Goal: Transaction & Acquisition: Obtain resource

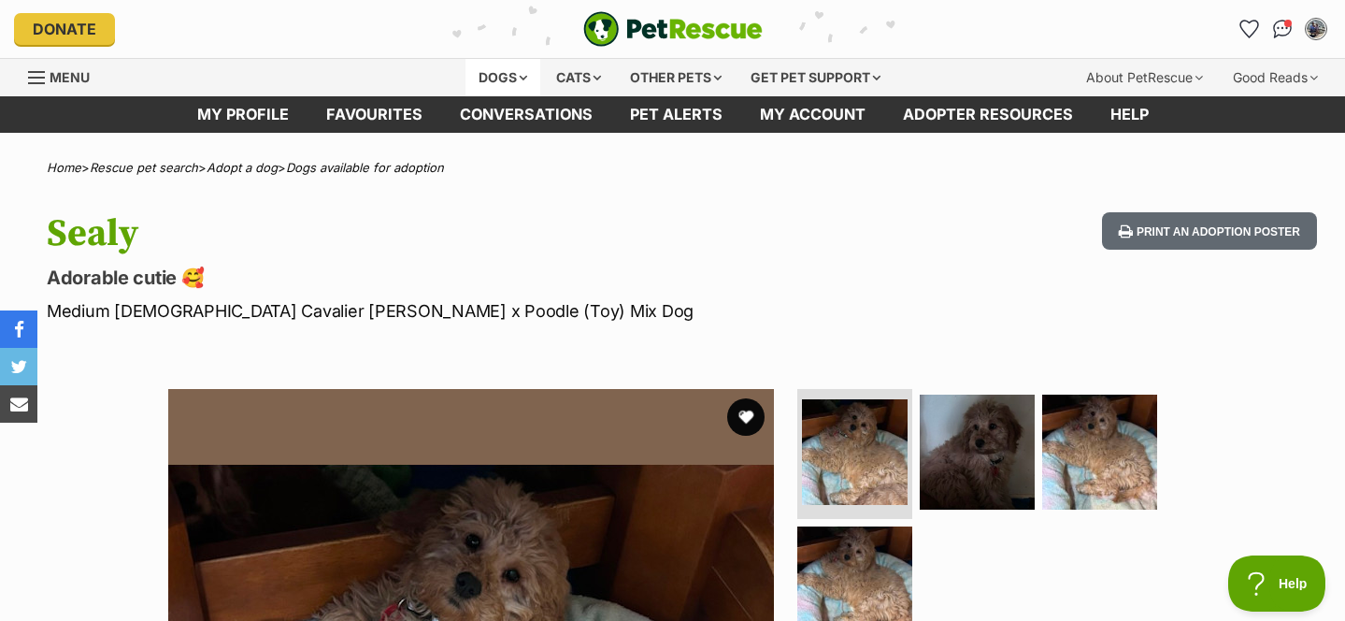
click at [495, 85] on div "Dogs" at bounding box center [503, 77] width 75 height 37
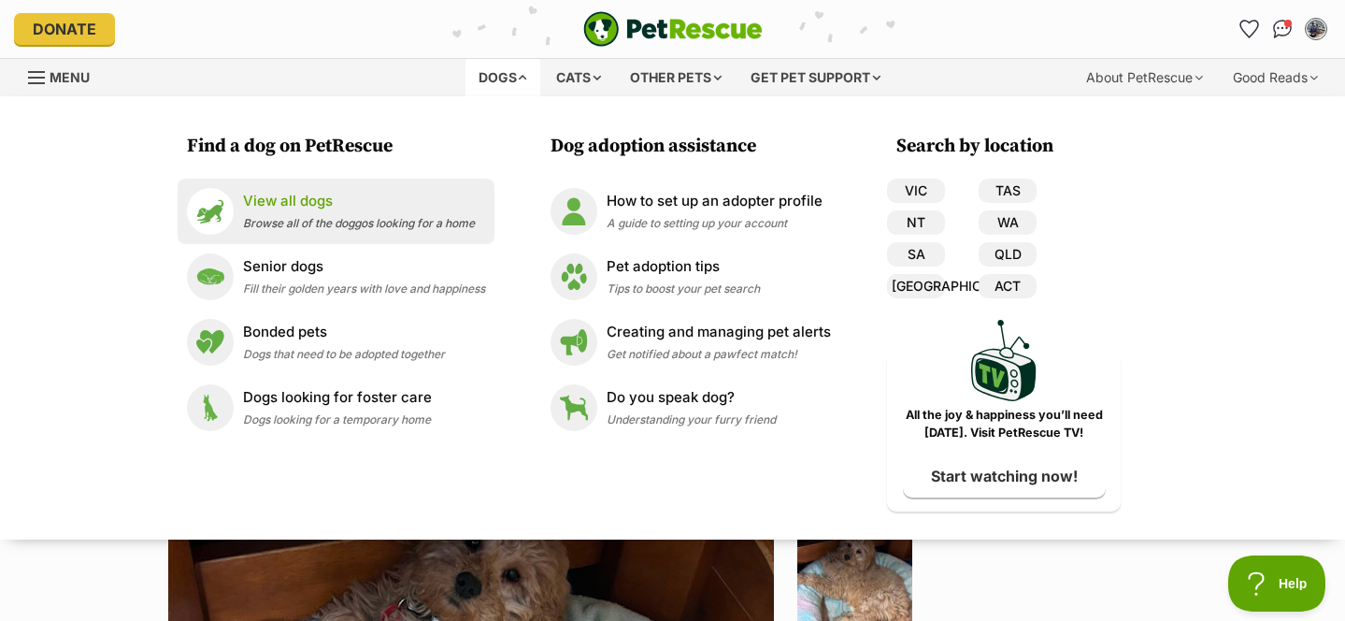
click at [359, 193] on p "View all dogs" at bounding box center [359, 202] width 232 height 22
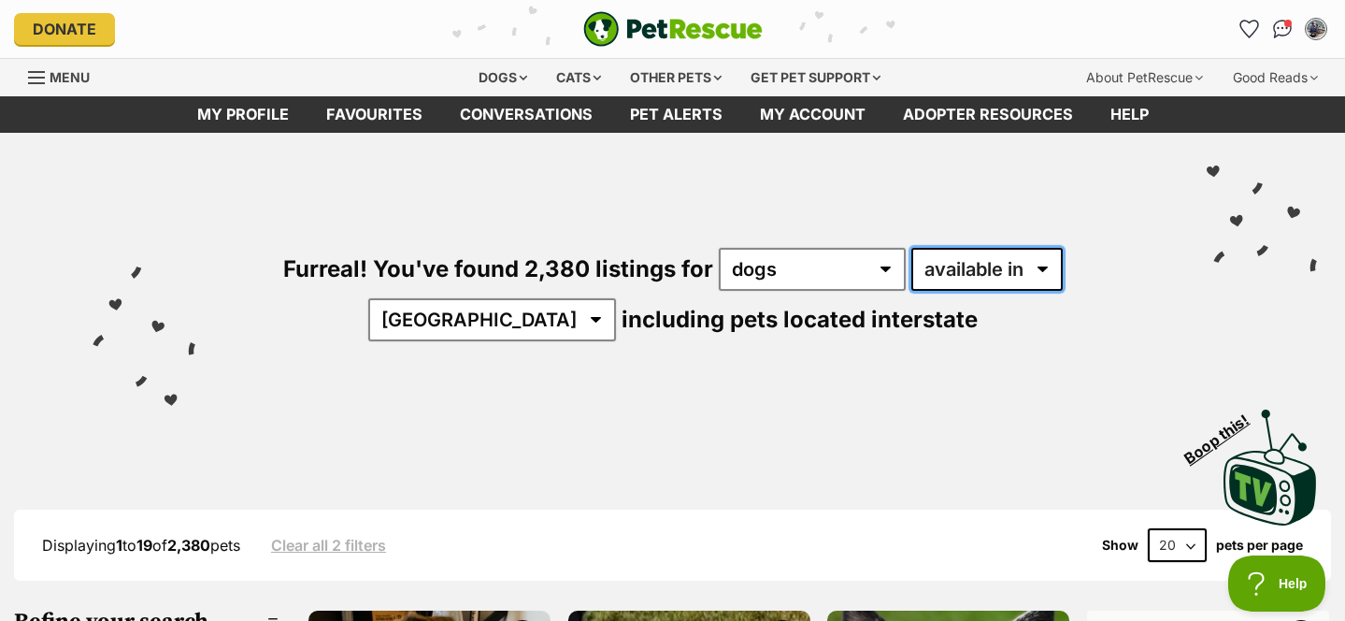
click at [914, 278] on select "available in located in" at bounding box center [986, 269] width 151 height 43
select select "disabled"
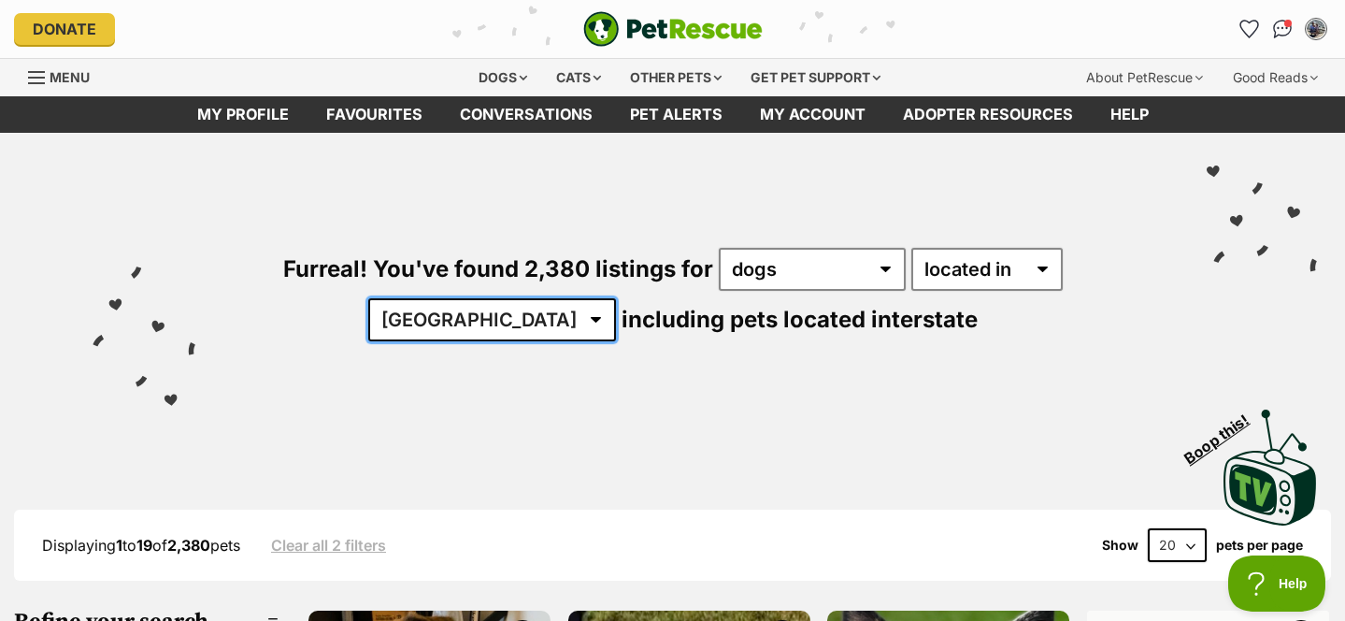
click at [616, 298] on select "Australia ACT NSW NT QLD SA TAS VIC WA" at bounding box center [492, 319] width 248 height 43
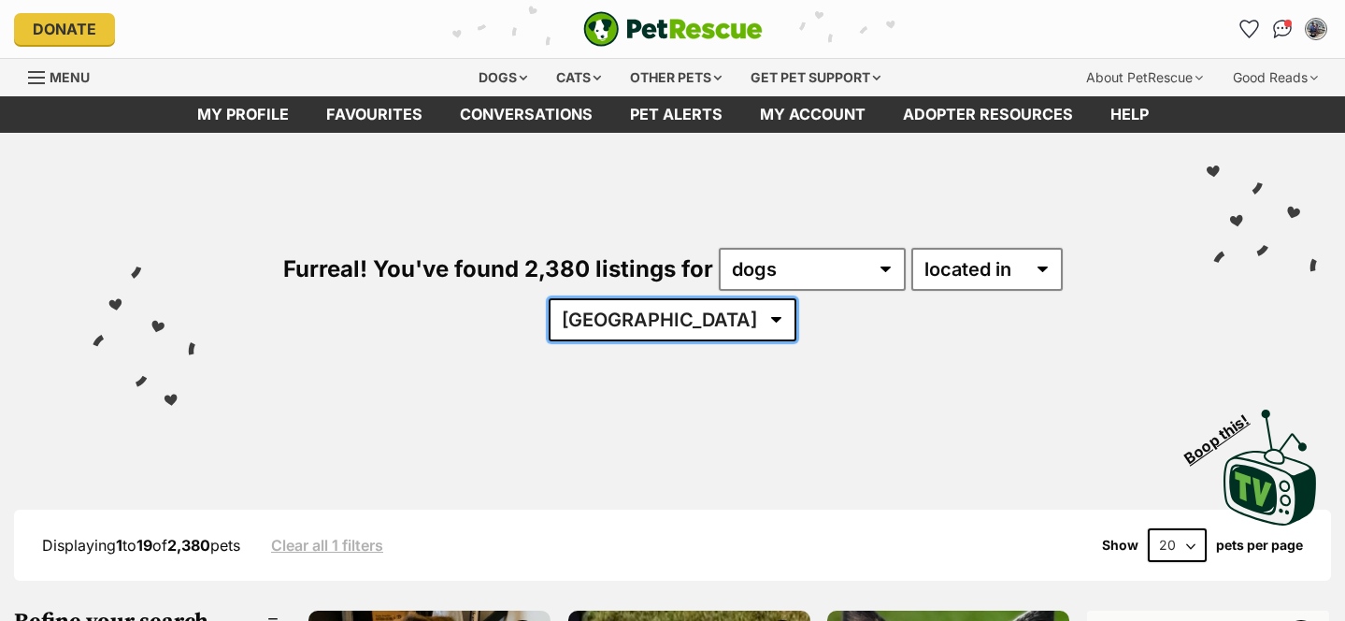
click at [796, 298] on select "Australia ACT NSW NT QLD SA TAS VIC WA" at bounding box center [673, 319] width 248 height 43
select select "[GEOGRAPHIC_DATA]"
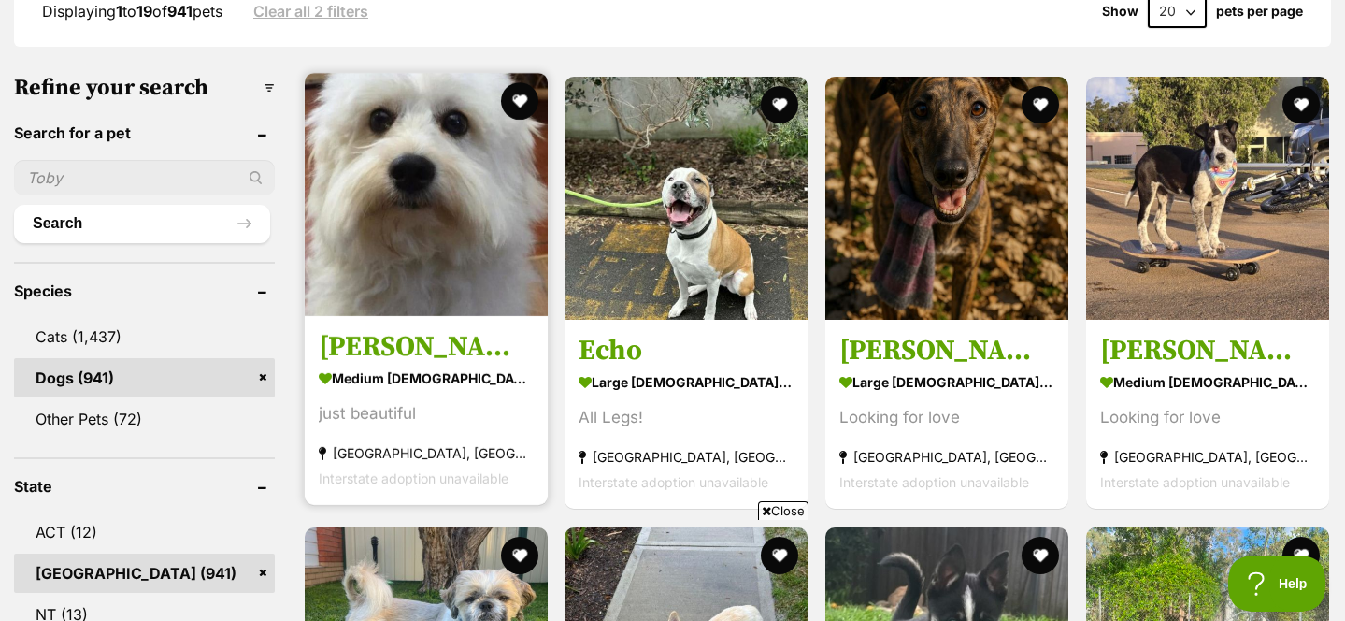
click at [411, 209] on img at bounding box center [426, 194] width 243 height 243
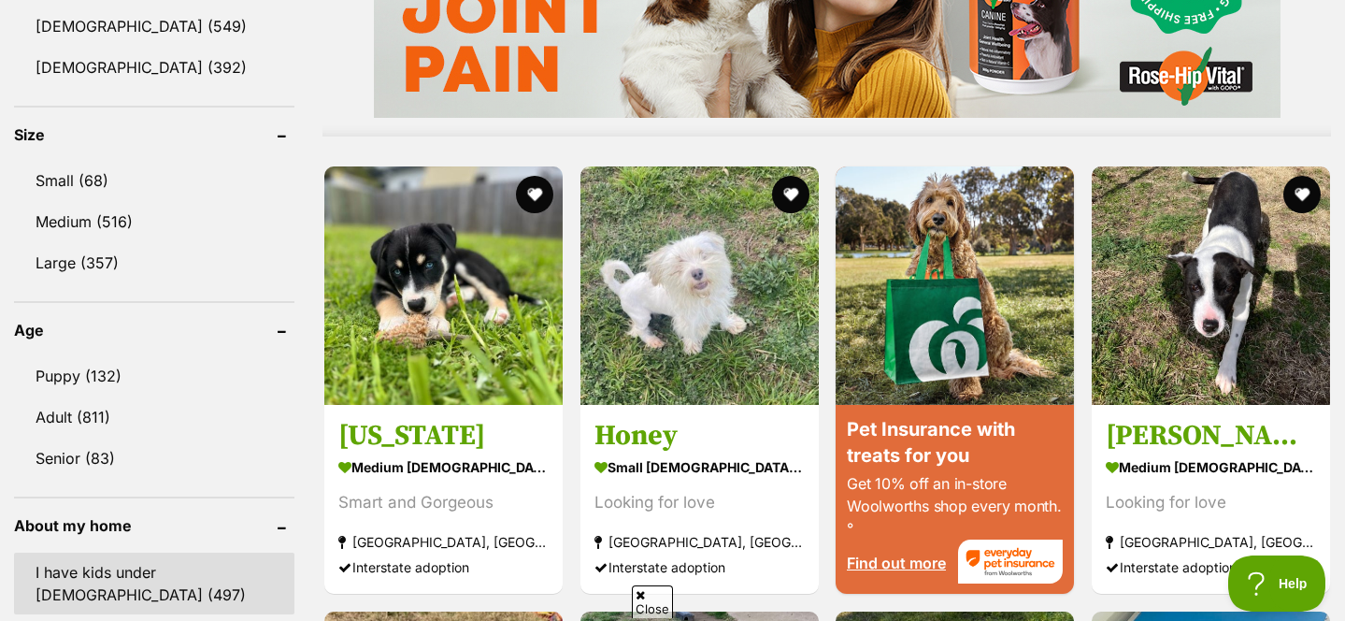
scroll to position [1674, 0]
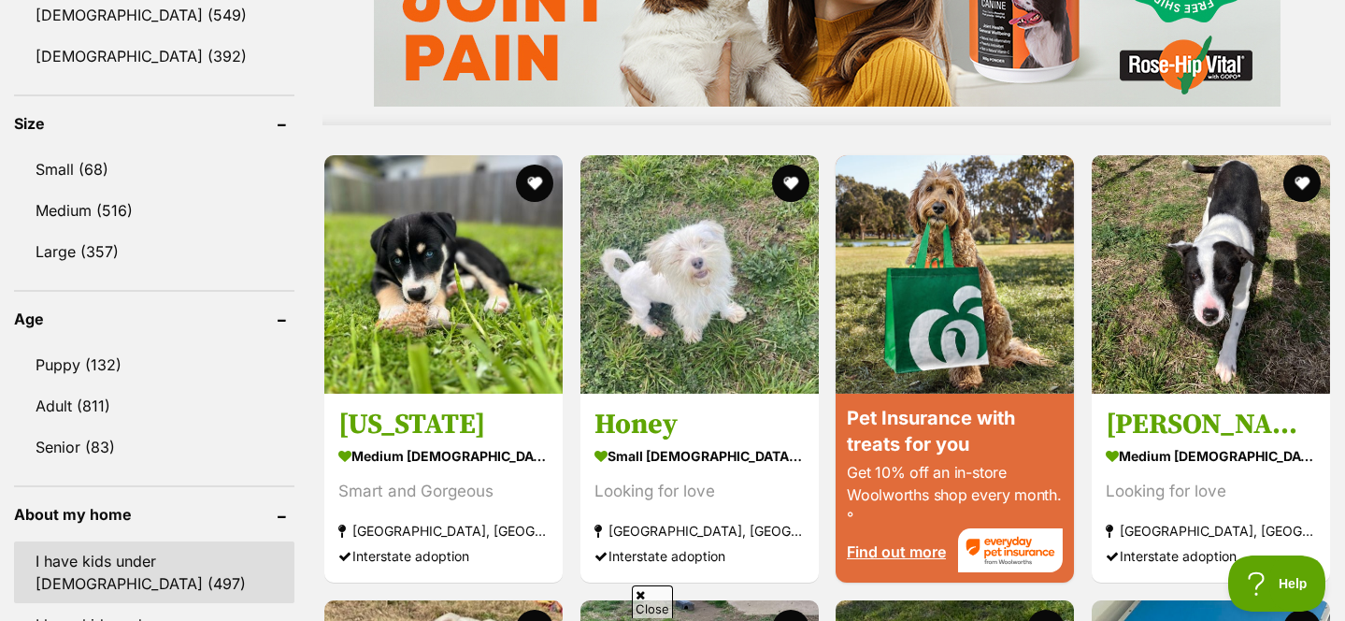
click at [108, 541] on link "I have kids under 5 years old (497)" at bounding box center [154, 572] width 280 height 62
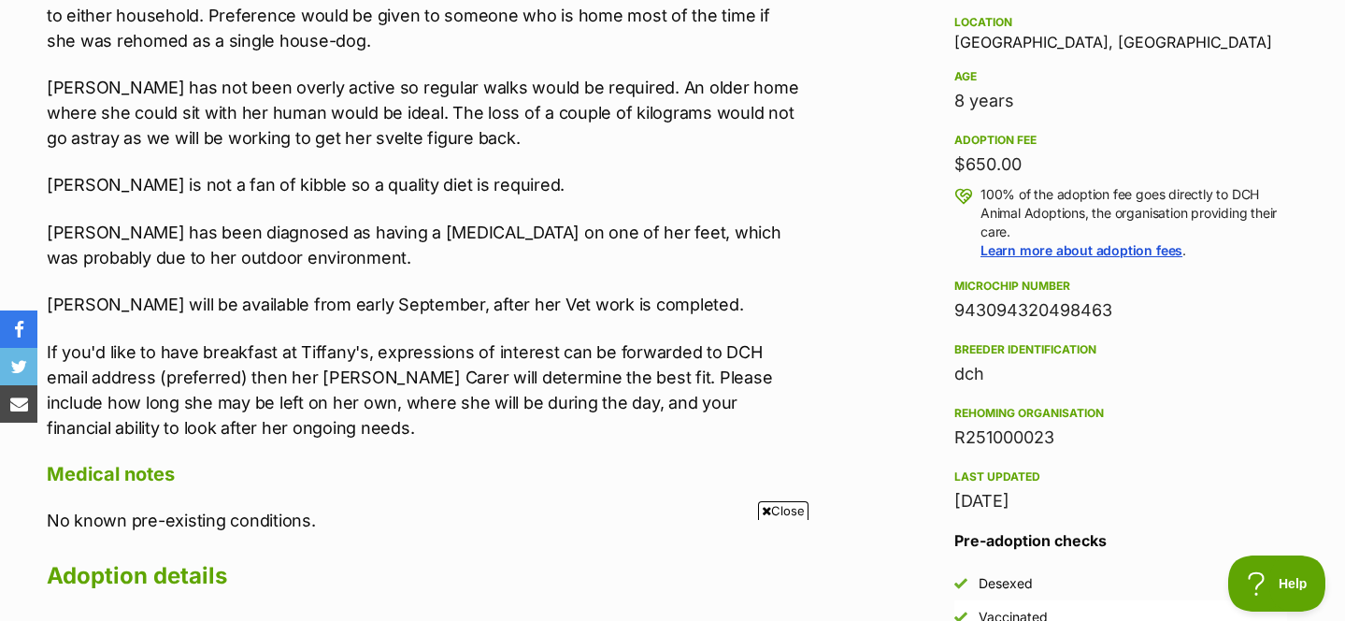
scroll to position [1244, 0]
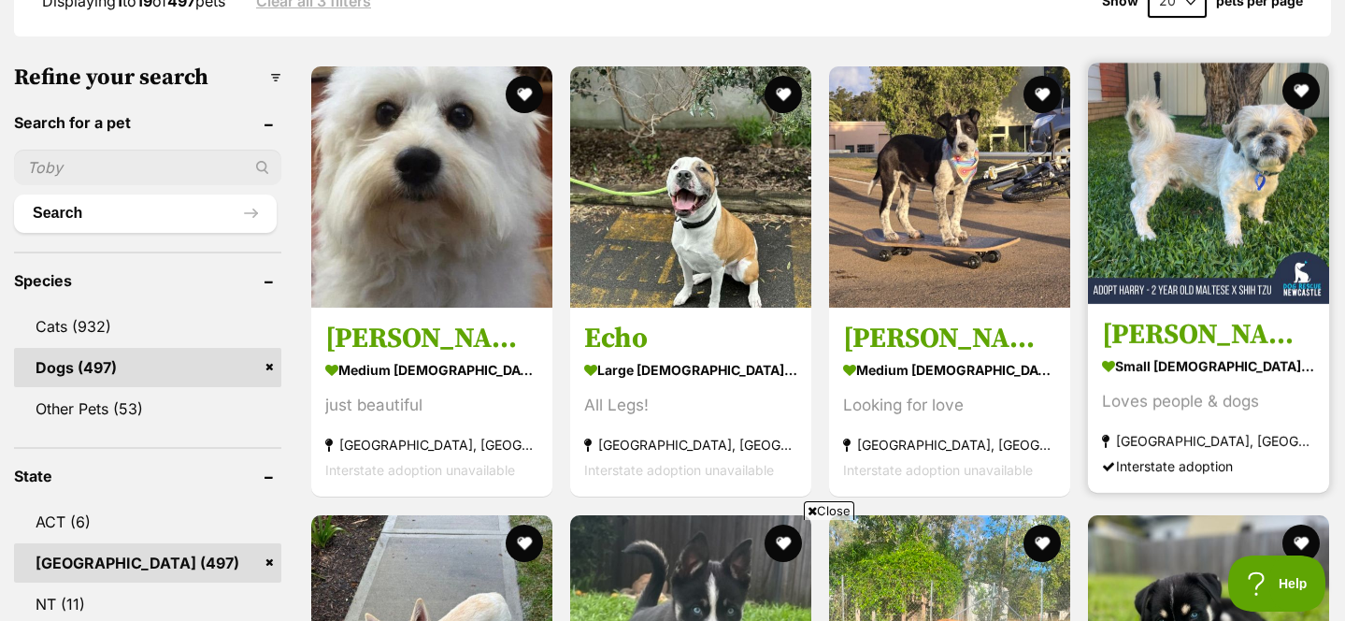
click at [1181, 206] on img at bounding box center [1208, 183] width 241 height 241
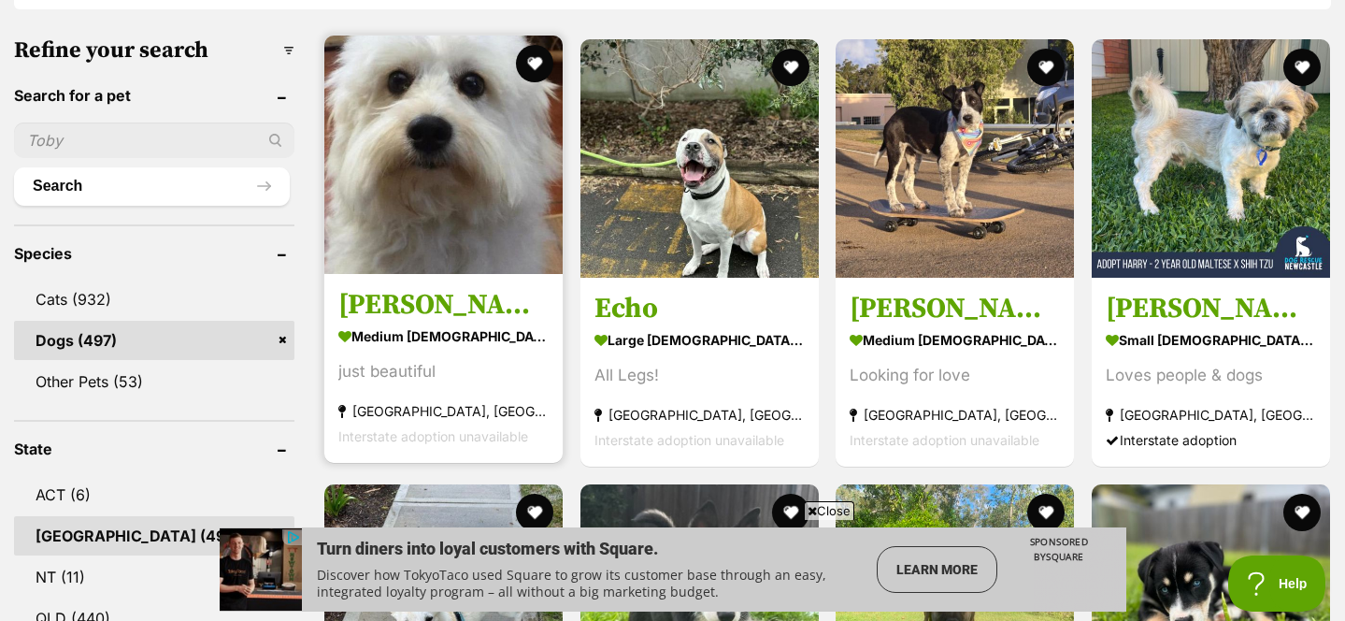
click at [436, 124] on img at bounding box center [443, 155] width 238 height 238
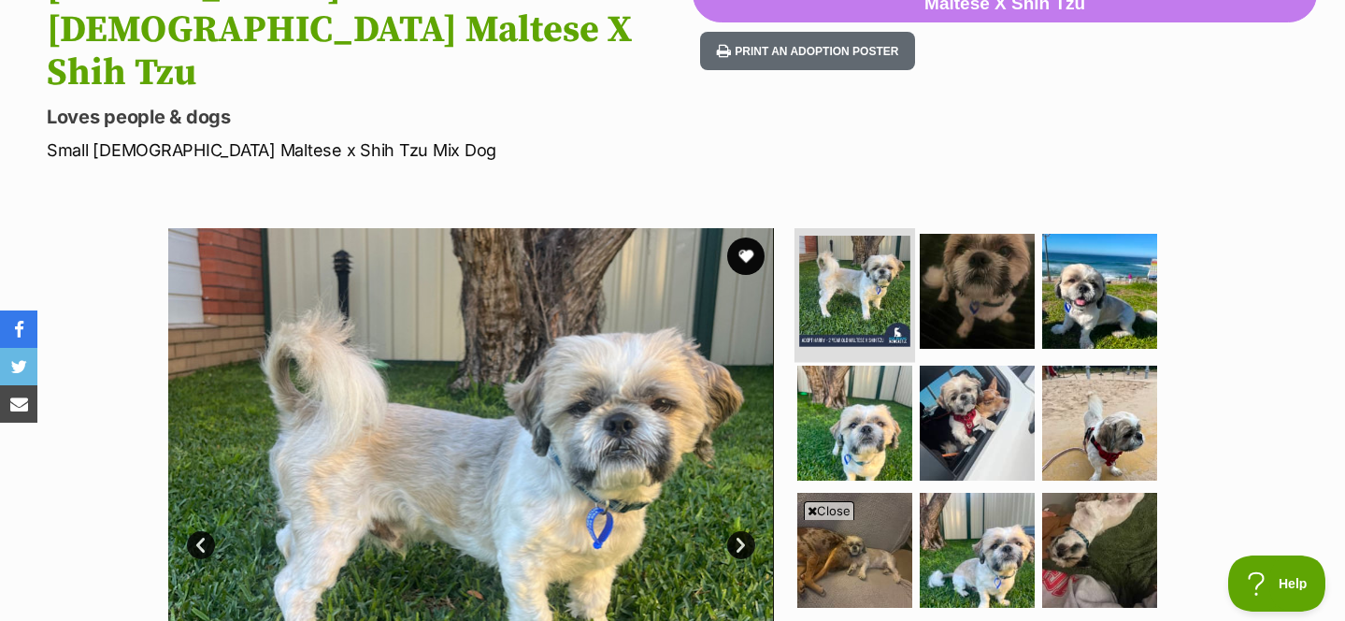
click at [863, 236] on img at bounding box center [854, 291] width 111 height 111
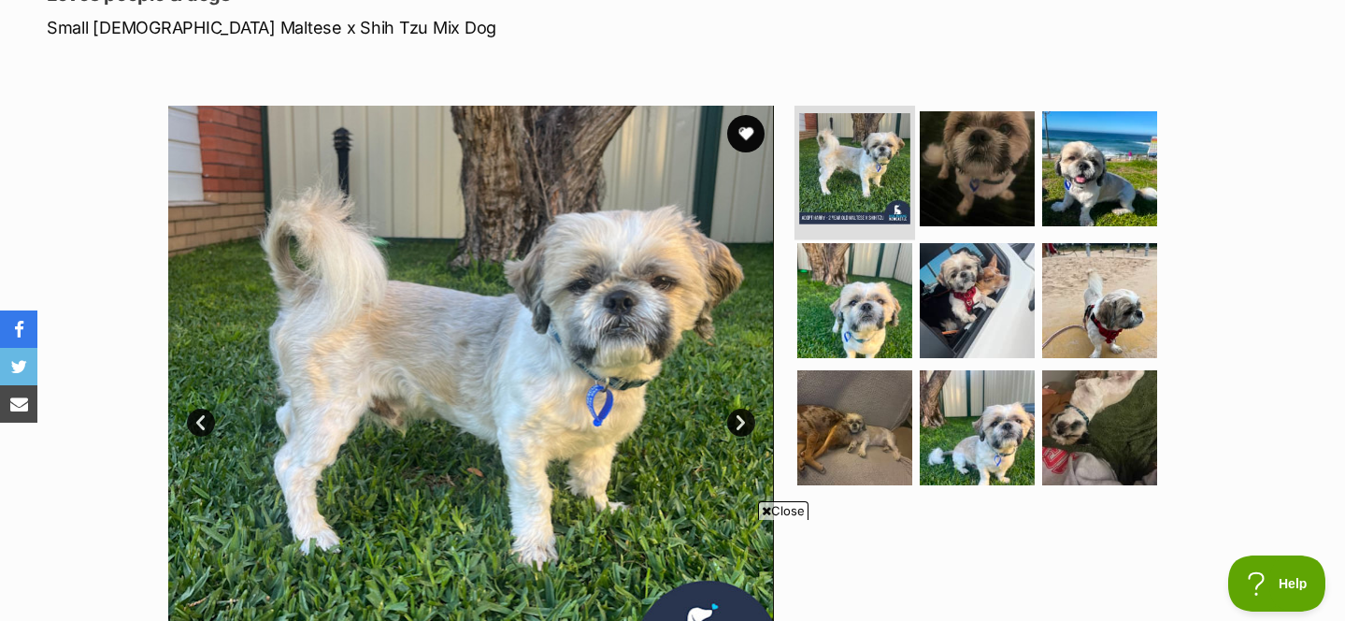
click at [864, 113] on img at bounding box center [854, 168] width 111 height 111
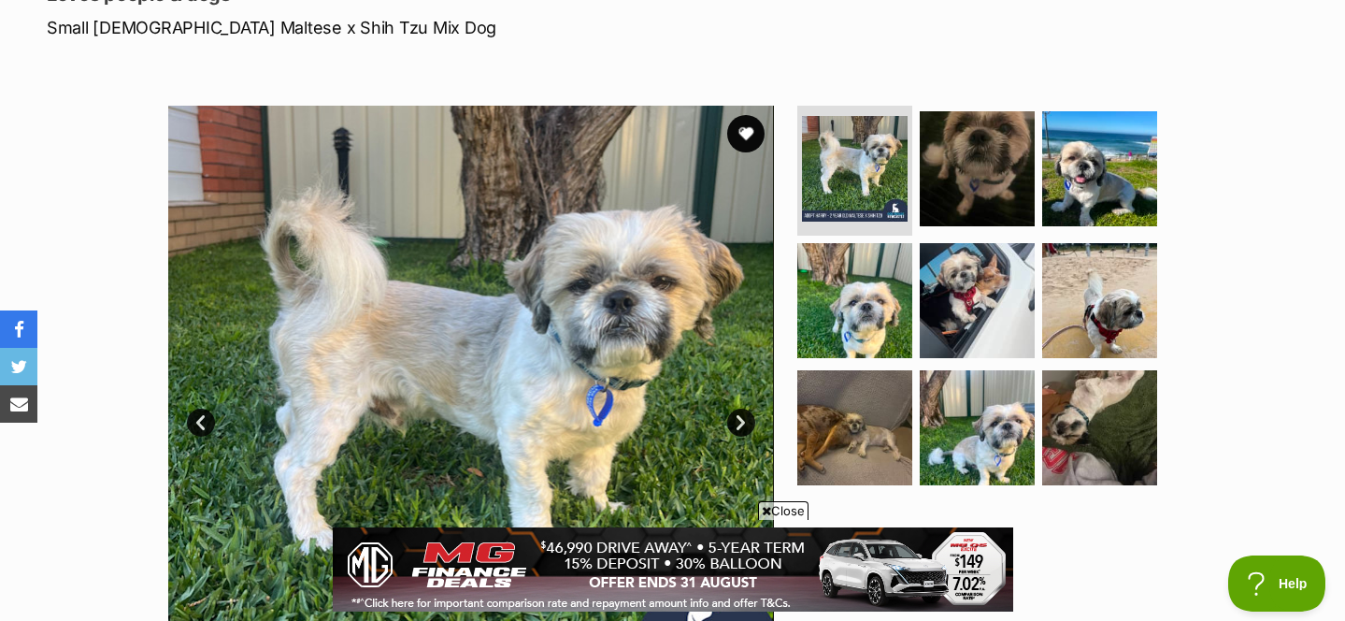
click at [744, 409] on link "Next" at bounding box center [741, 423] width 28 height 28
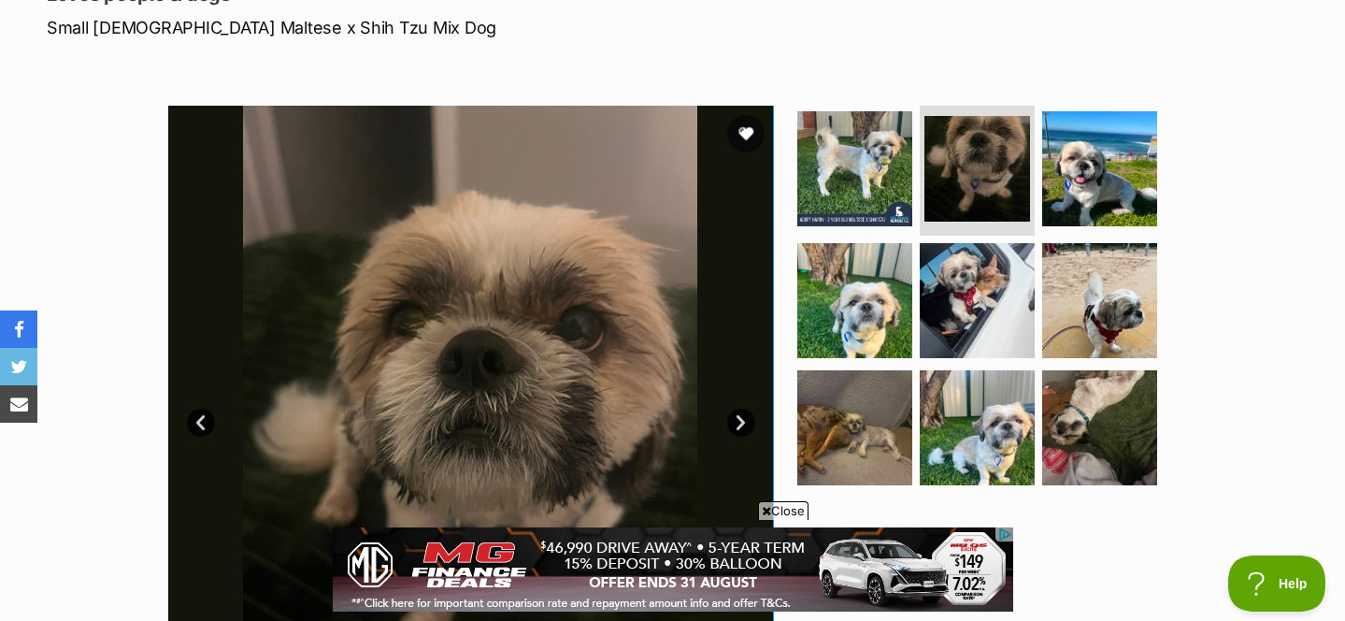
click at [744, 409] on link "Next" at bounding box center [741, 423] width 28 height 28
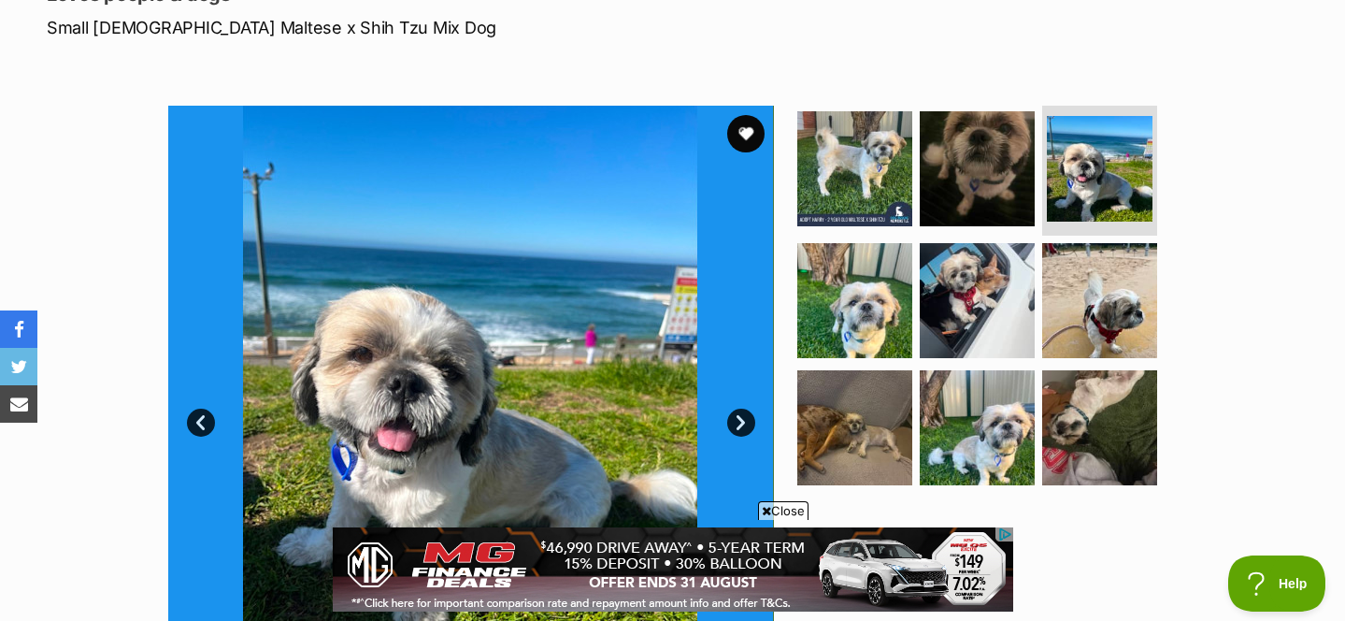
click at [744, 409] on link "Next" at bounding box center [741, 423] width 28 height 28
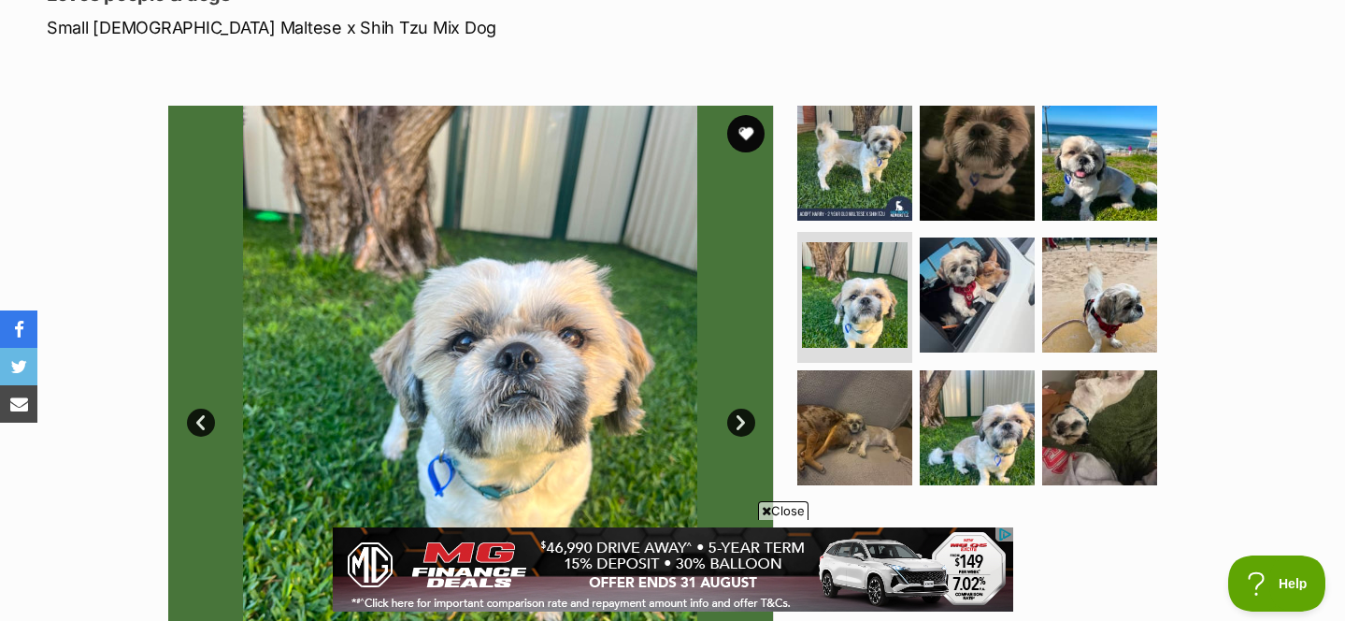
click at [744, 409] on link "Next" at bounding box center [741, 423] width 28 height 28
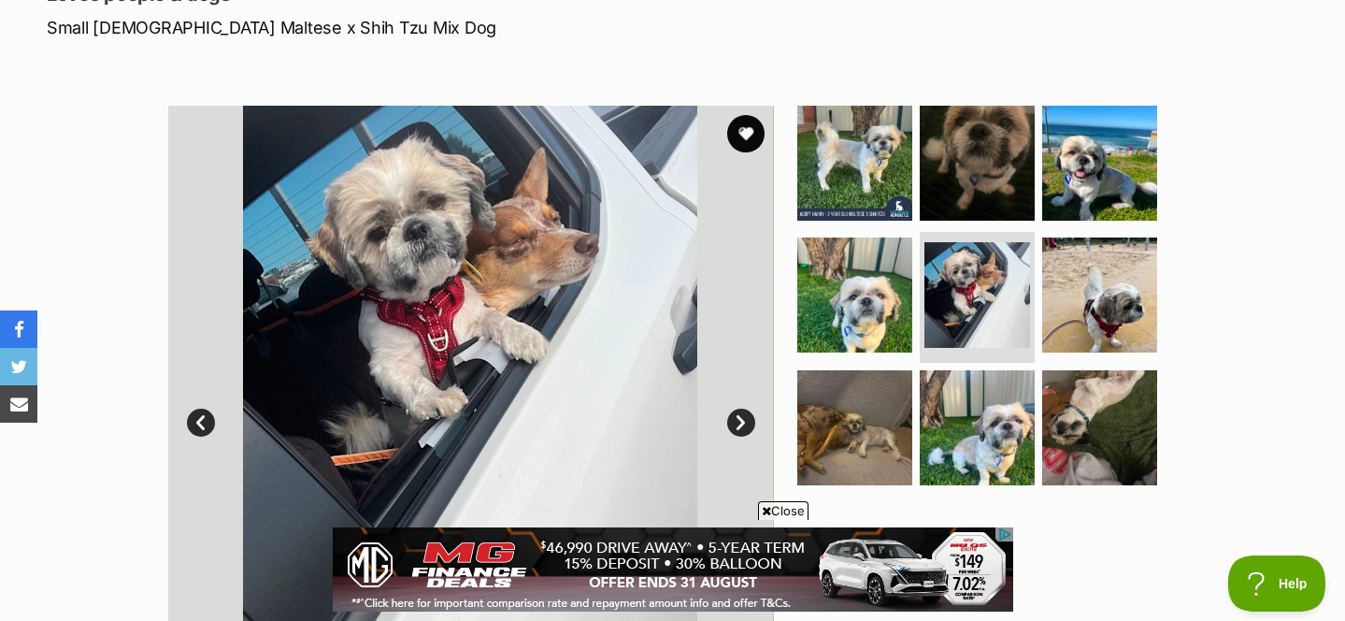
click at [744, 409] on link "Next" at bounding box center [741, 423] width 28 height 28
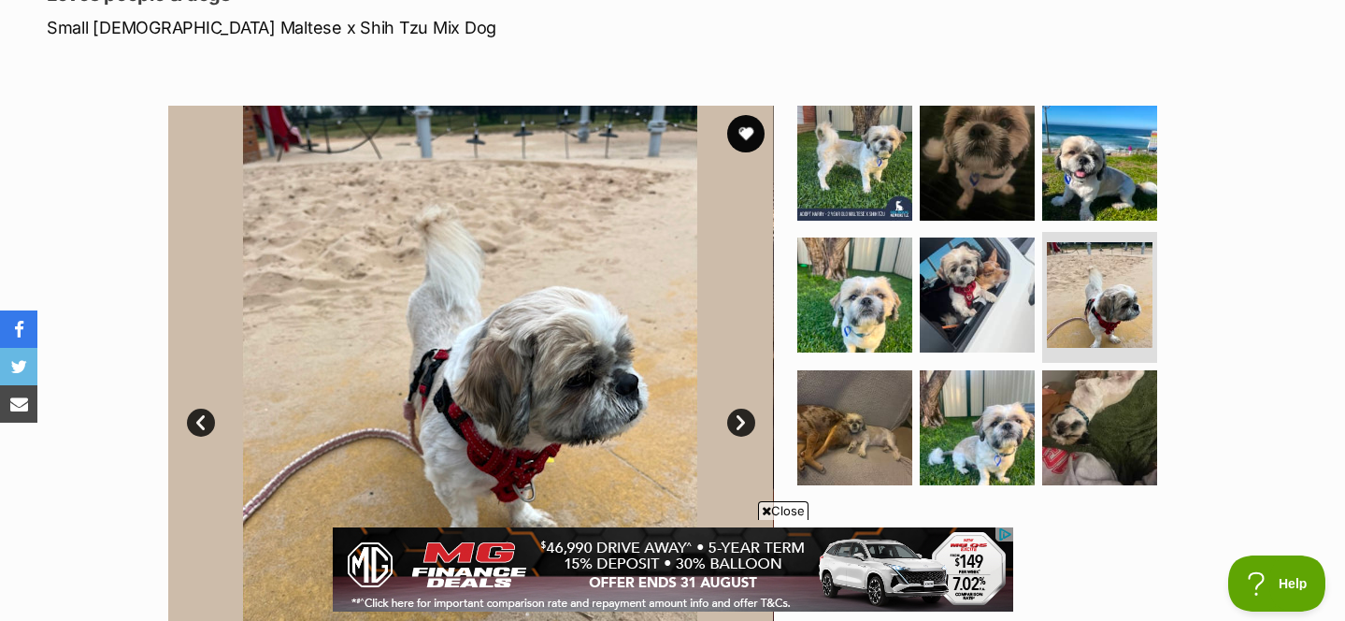
click at [744, 409] on link "Next" at bounding box center [741, 423] width 28 height 28
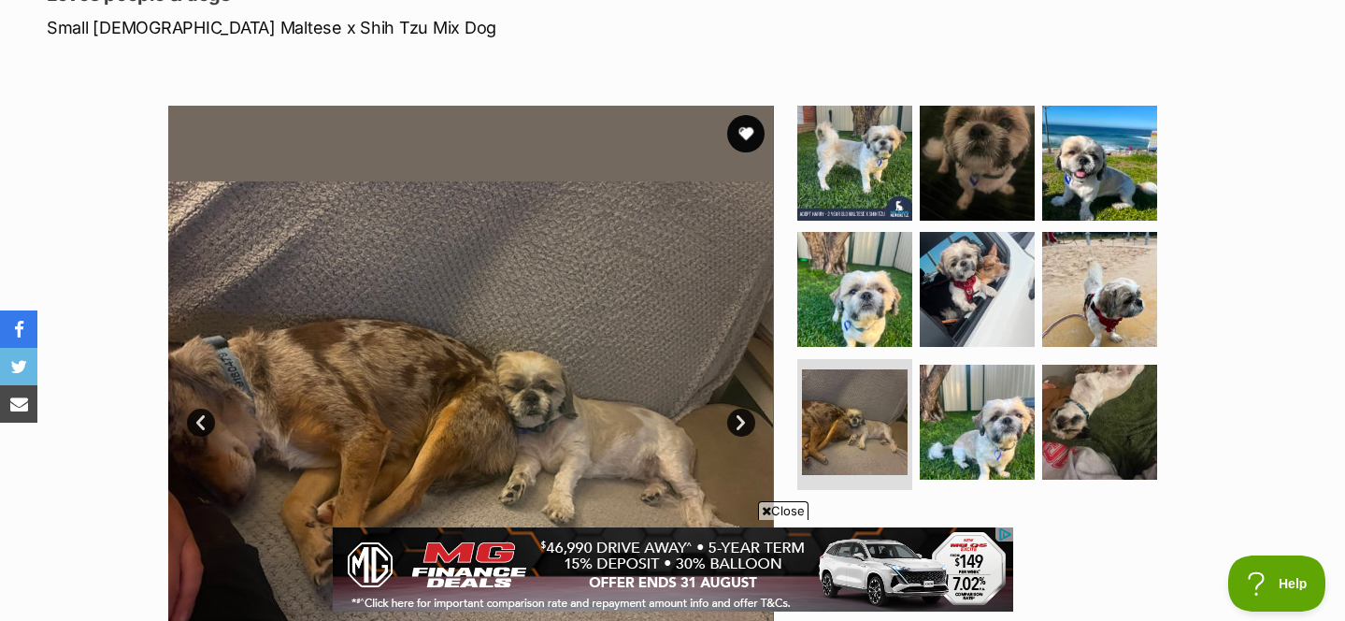
click at [744, 409] on link "Next" at bounding box center [741, 423] width 28 height 28
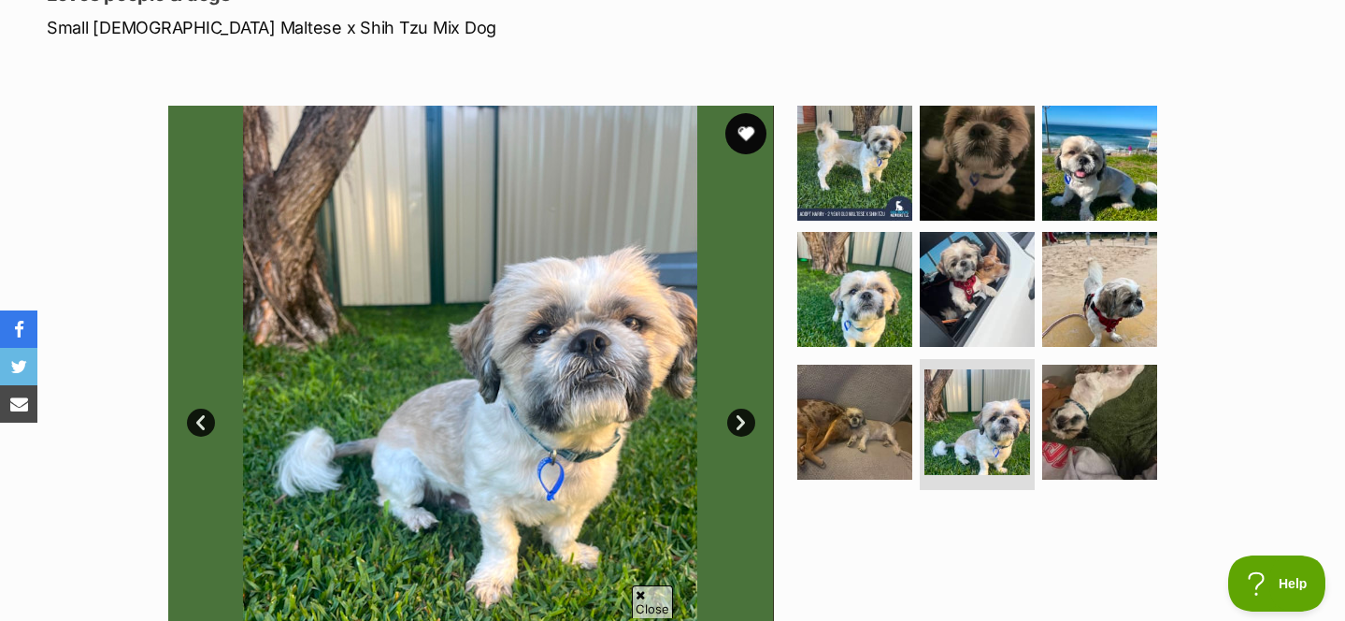
click at [751, 113] on button "favourite" at bounding box center [745, 133] width 41 height 41
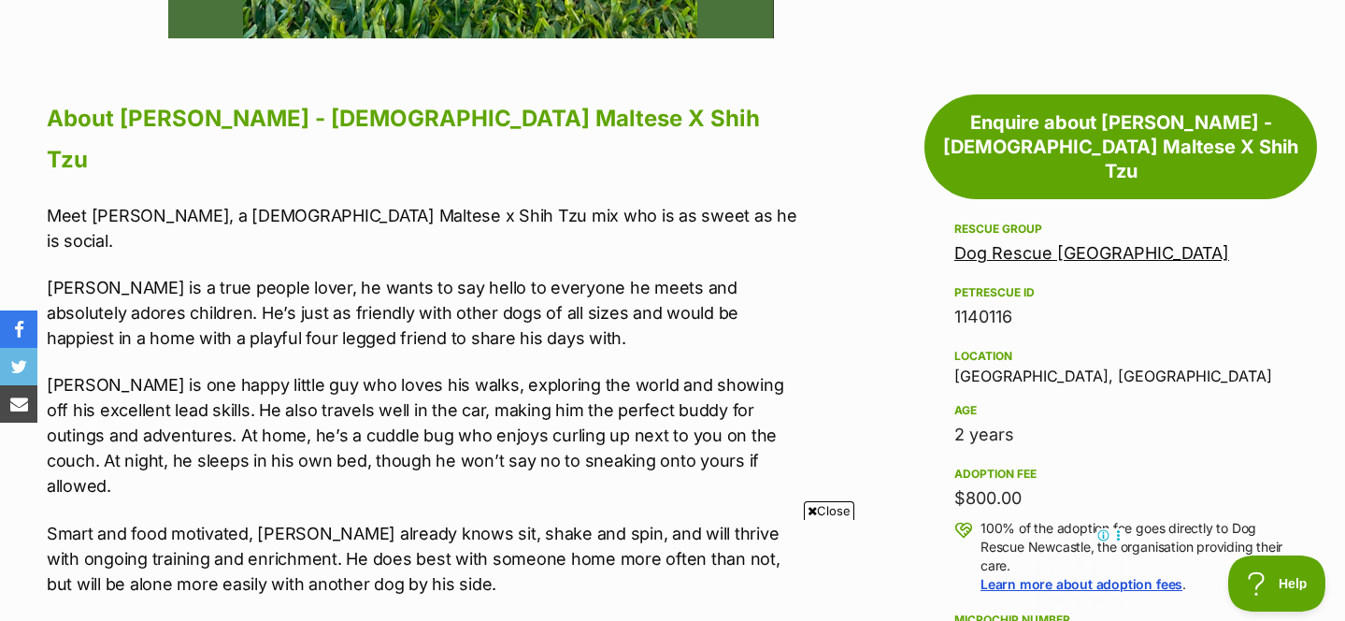
scroll to position [996, 0]
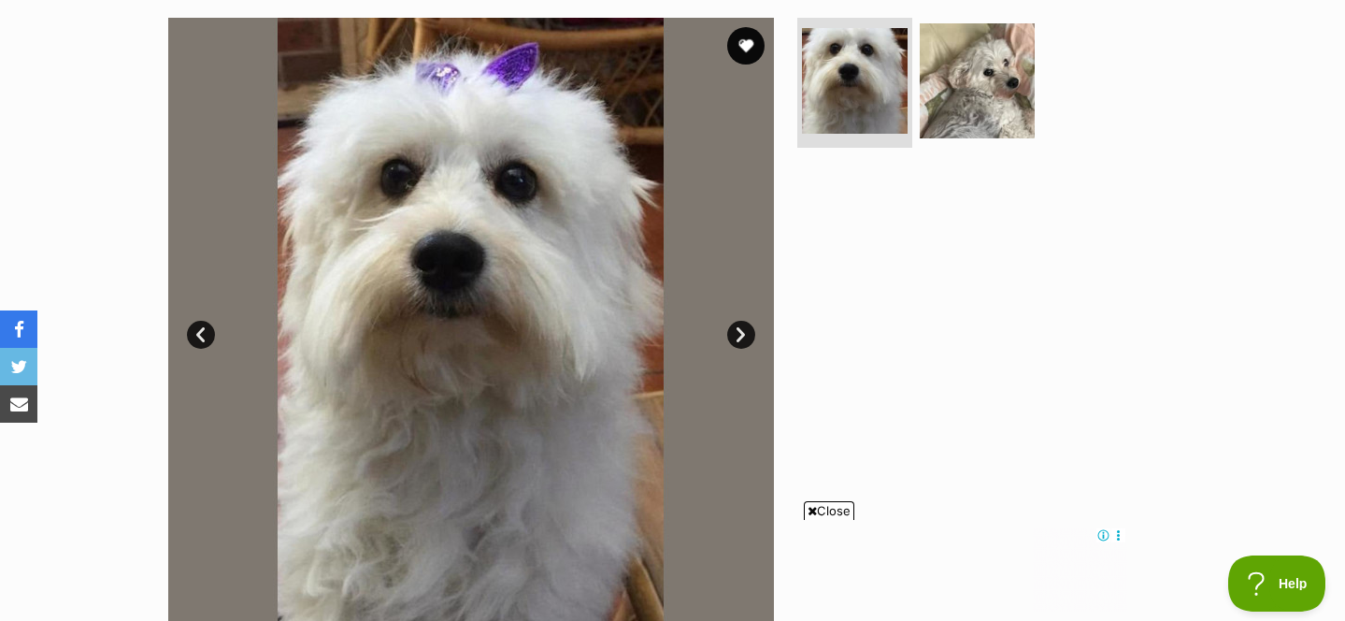
scroll to position [321, 0]
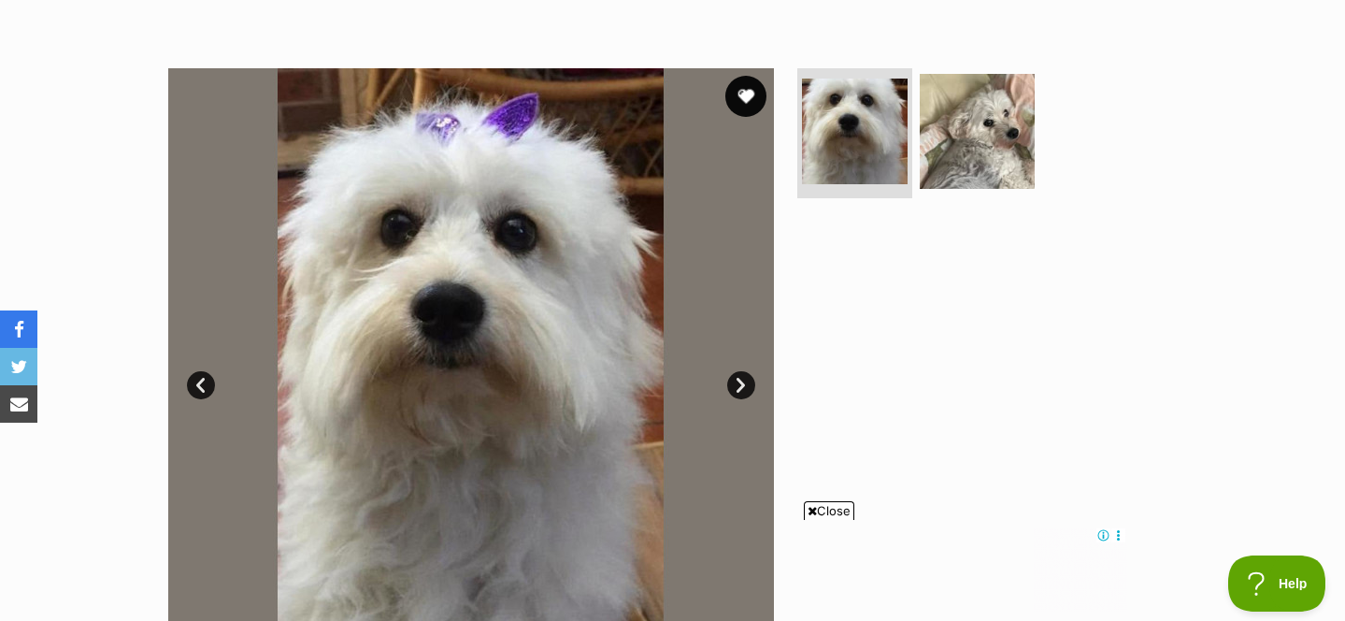
click at [746, 105] on button "favourite" at bounding box center [745, 96] width 41 height 41
click at [1011, 129] on img at bounding box center [977, 130] width 121 height 121
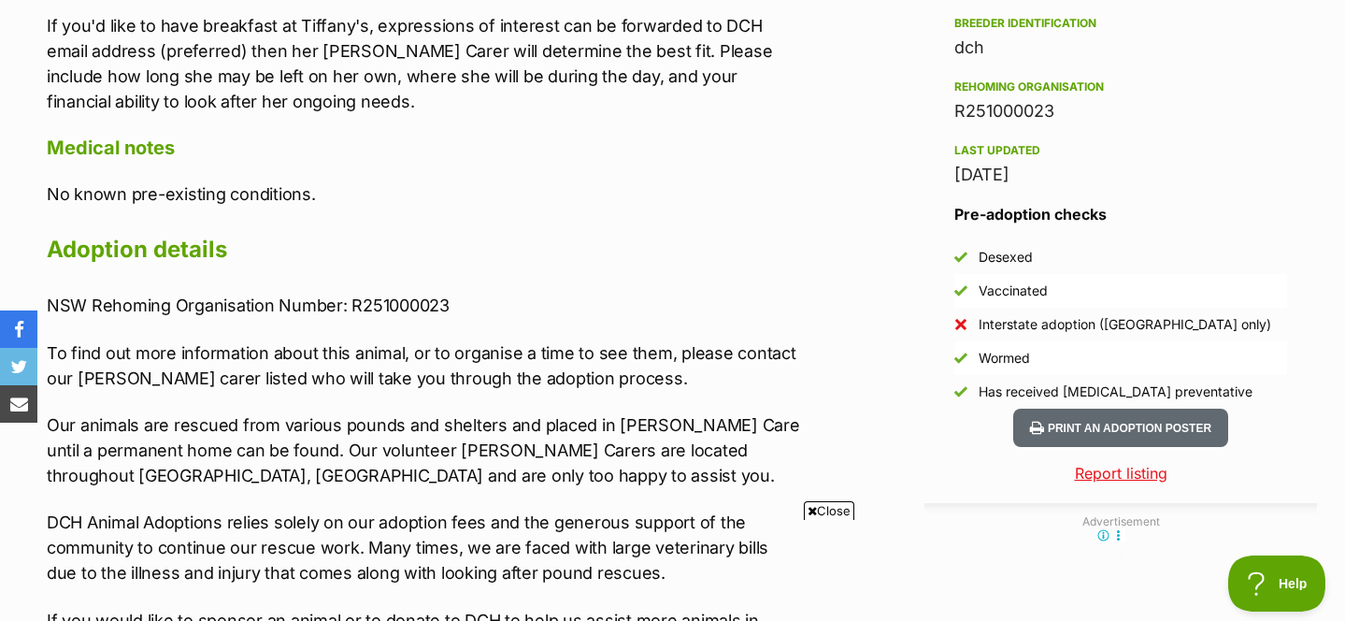
scroll to position [1569, 0]
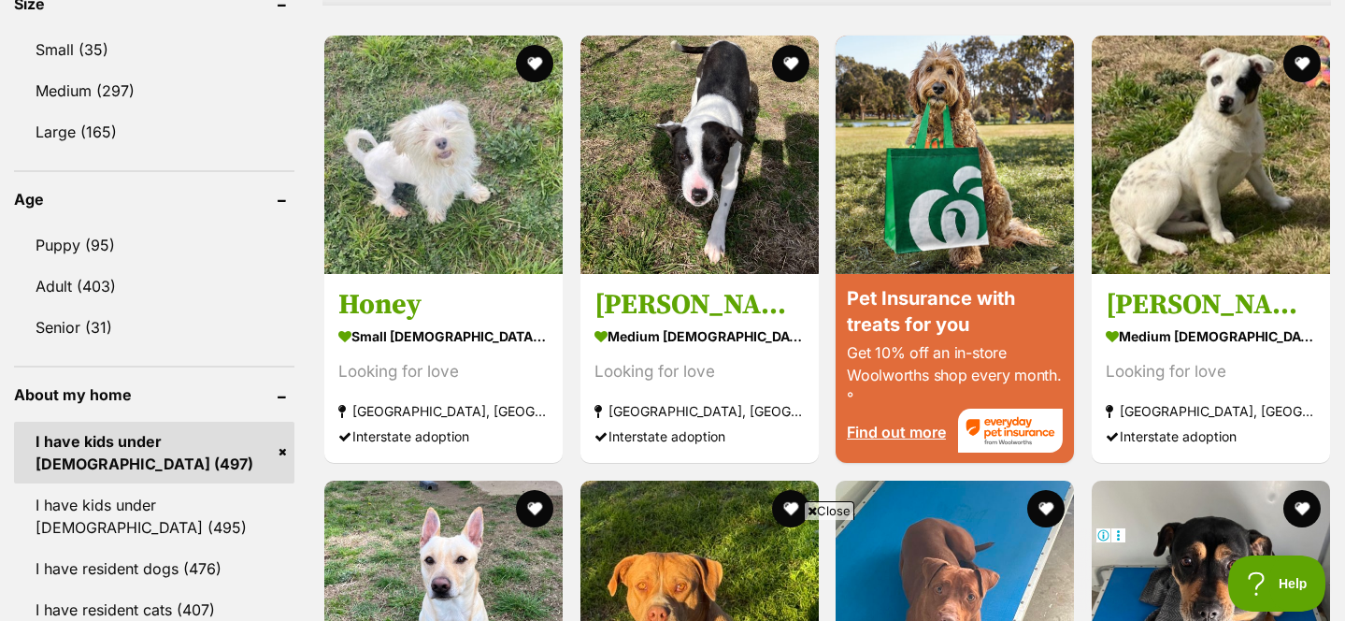
scroll to position [1796, 0]
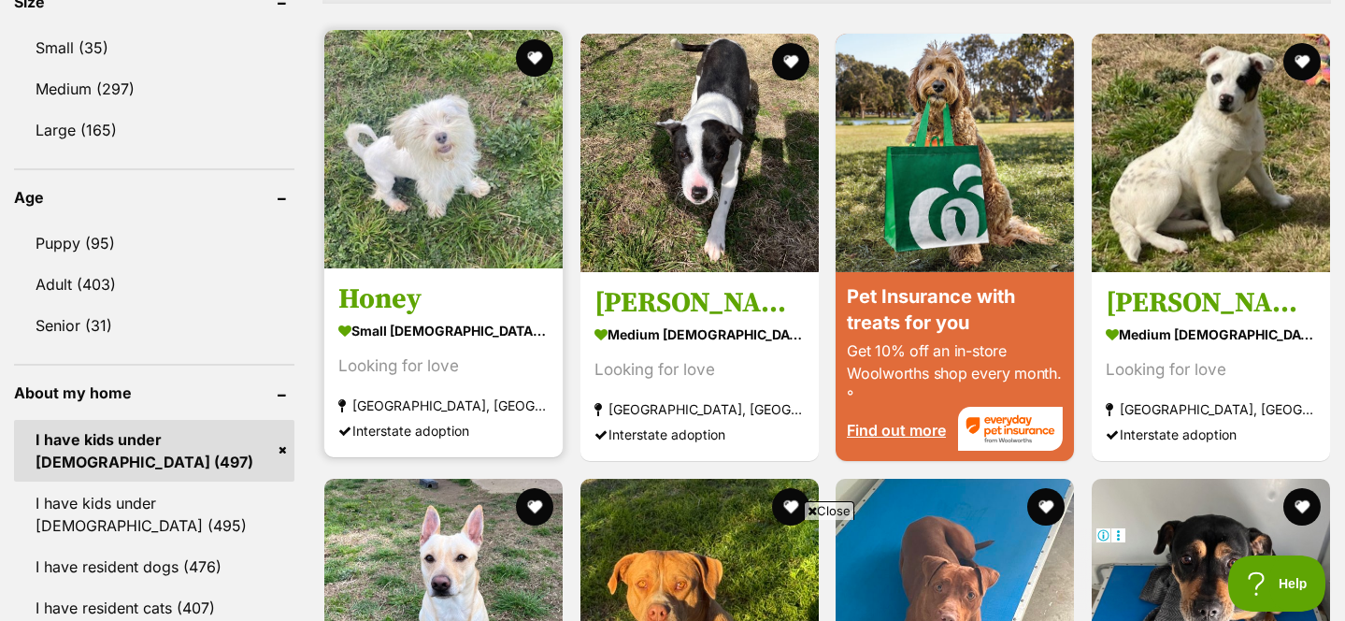
click at [468, 150] on img at bounding box center [443, 149] width 238 height 238
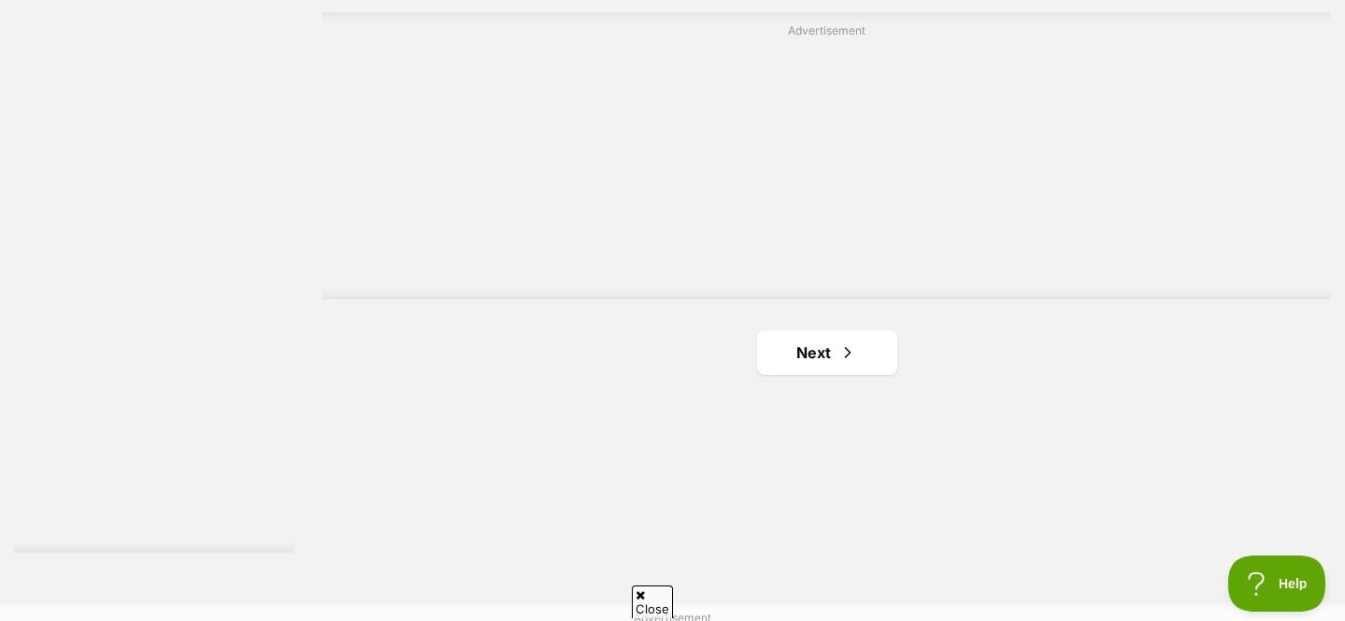
scroll to position [3366, 0]
click at [849, 359] on li "Next" at bounding box center [827, 342] width 140 height 45
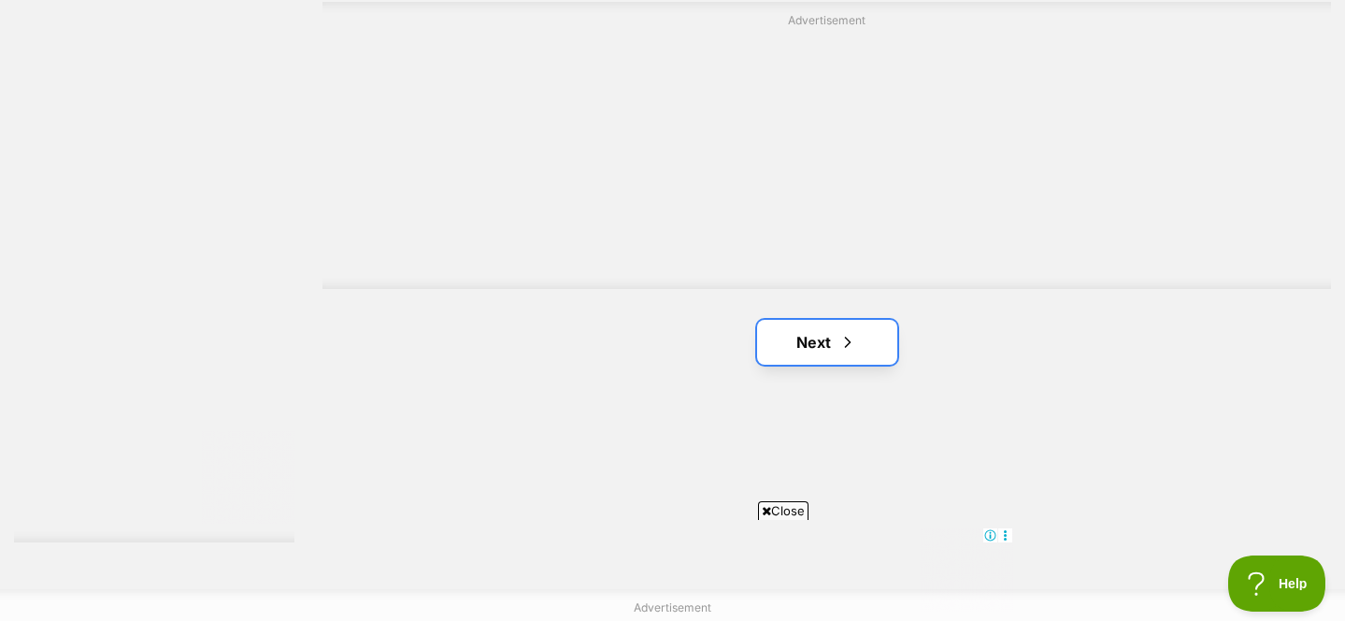
click at [842, 337] on span "Next page" at bounding box center [848, 342] width 19 height 22
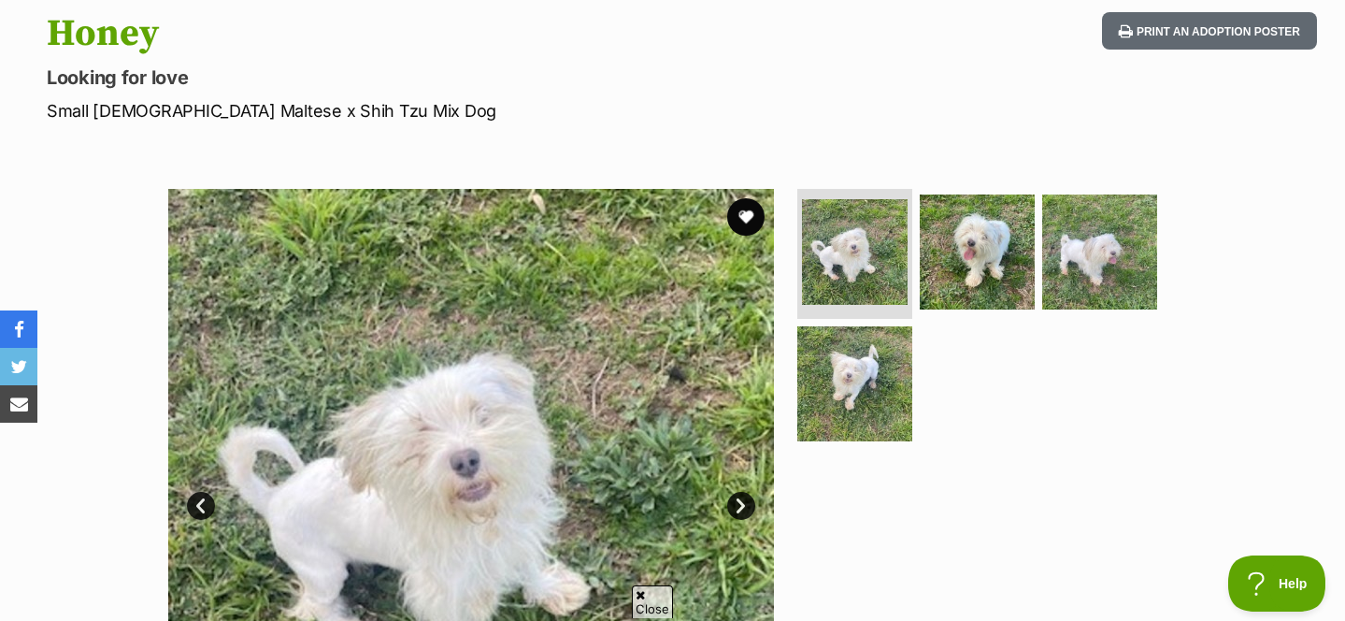
scroll to position [237, 0]
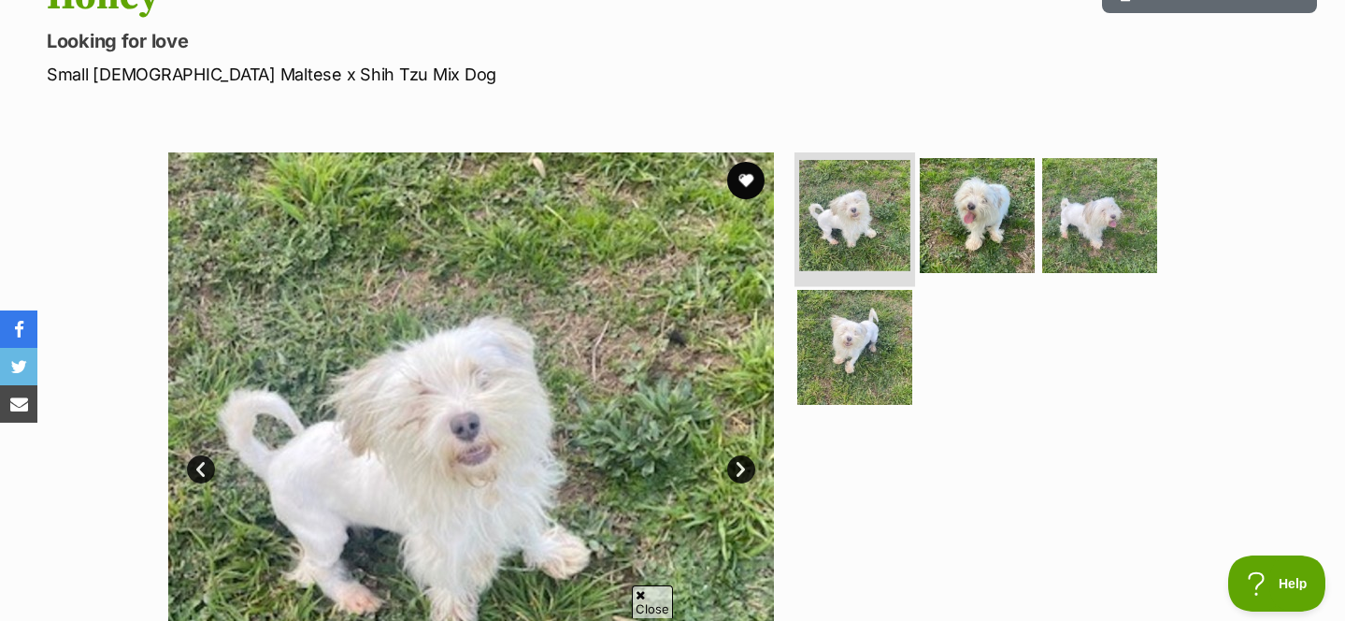
click at [833, 214] on img at bounding box center [854, 215] width 111 height 111
click at [735, 472] on link "Next" at bounding box center [741, 469] width 28 height 28
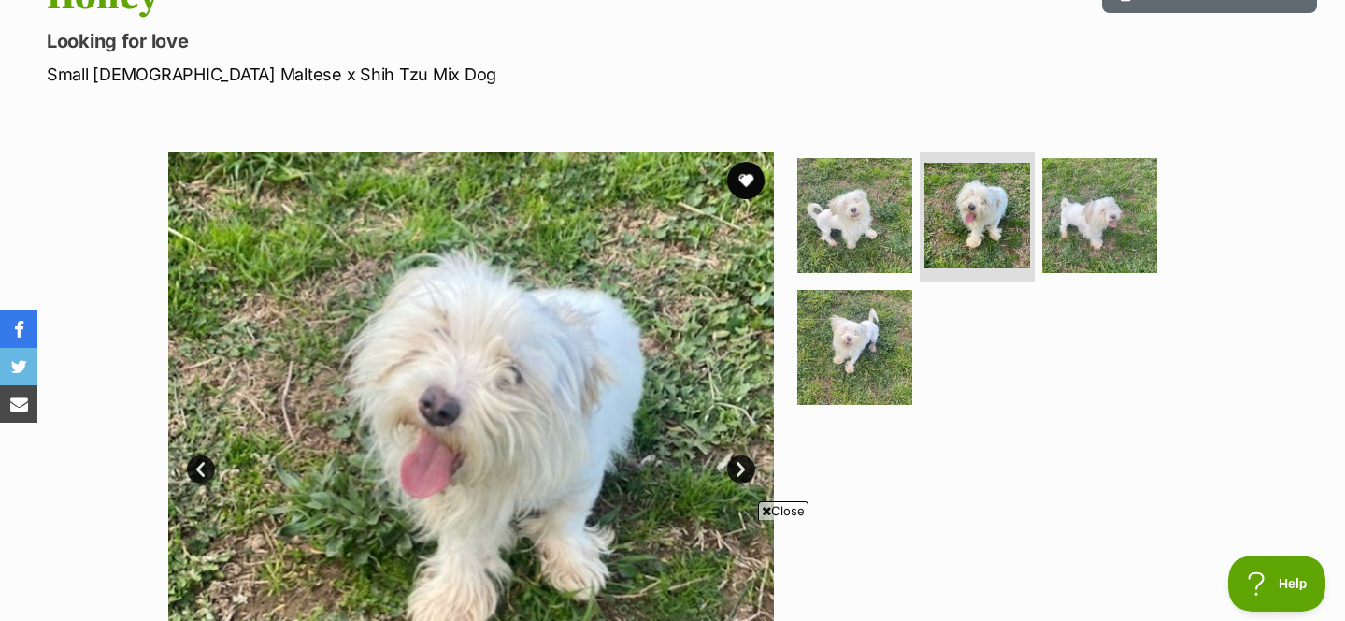
click at [735, 472] on link "Next" at bounding box center [741, 469] width 28 height 28
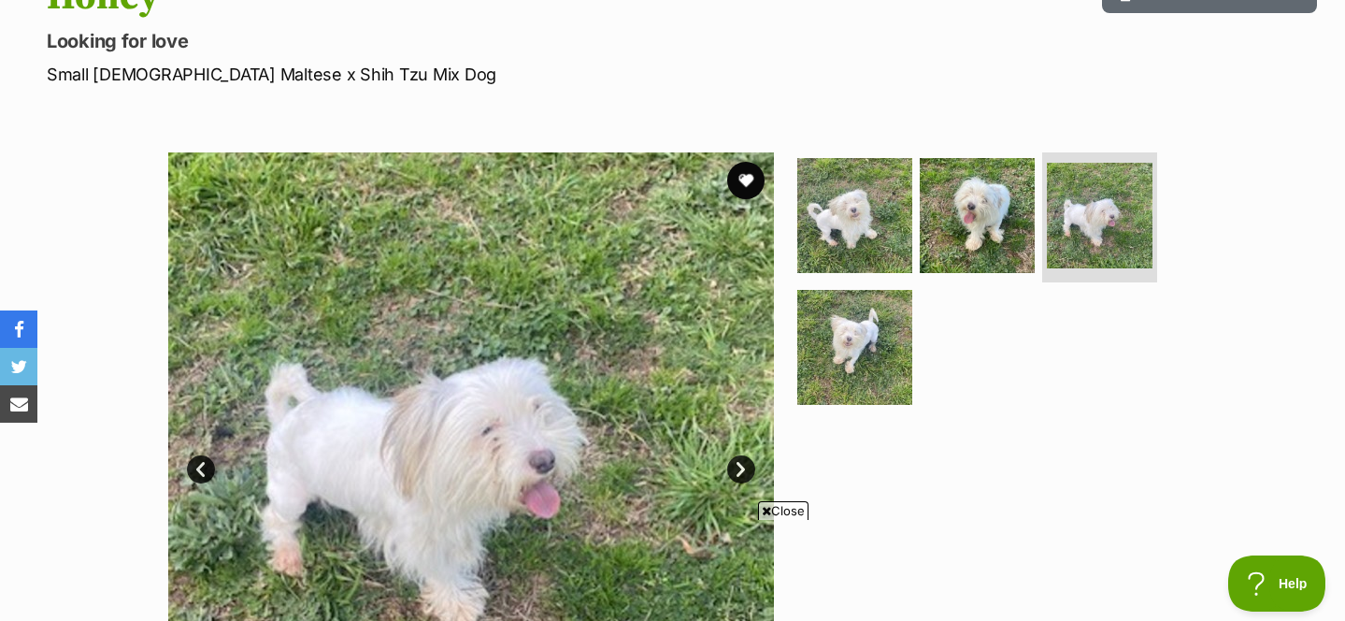
click at [735, 472] on link "Next" at bounding box center [741, 469] width 28 height 28
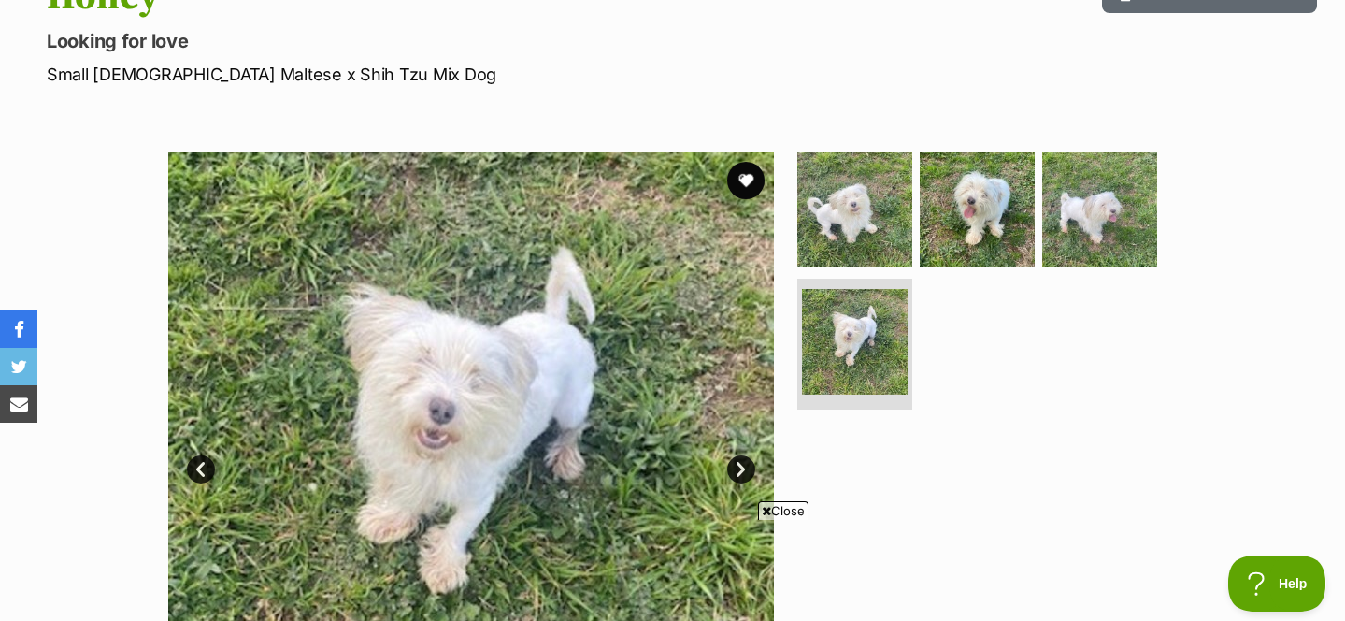
click at [735, 472] on link "Next" at bounding box center [741, 469] width 28 height 28
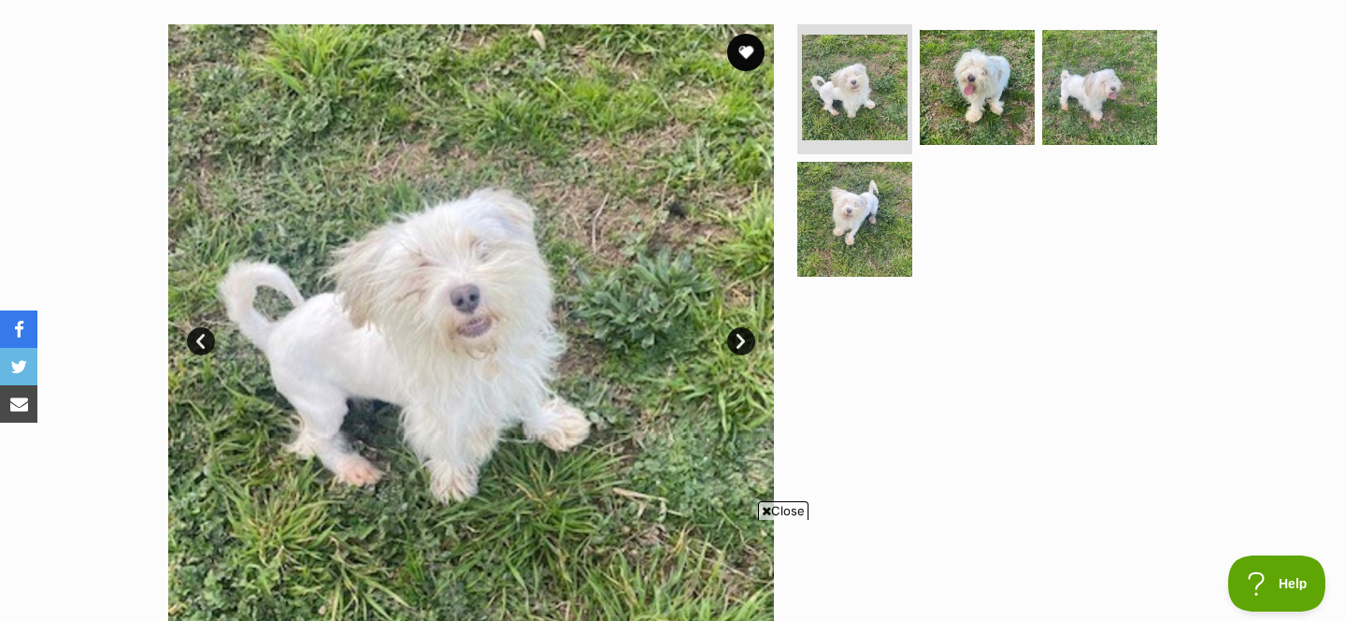
scroll to position [331, 0]
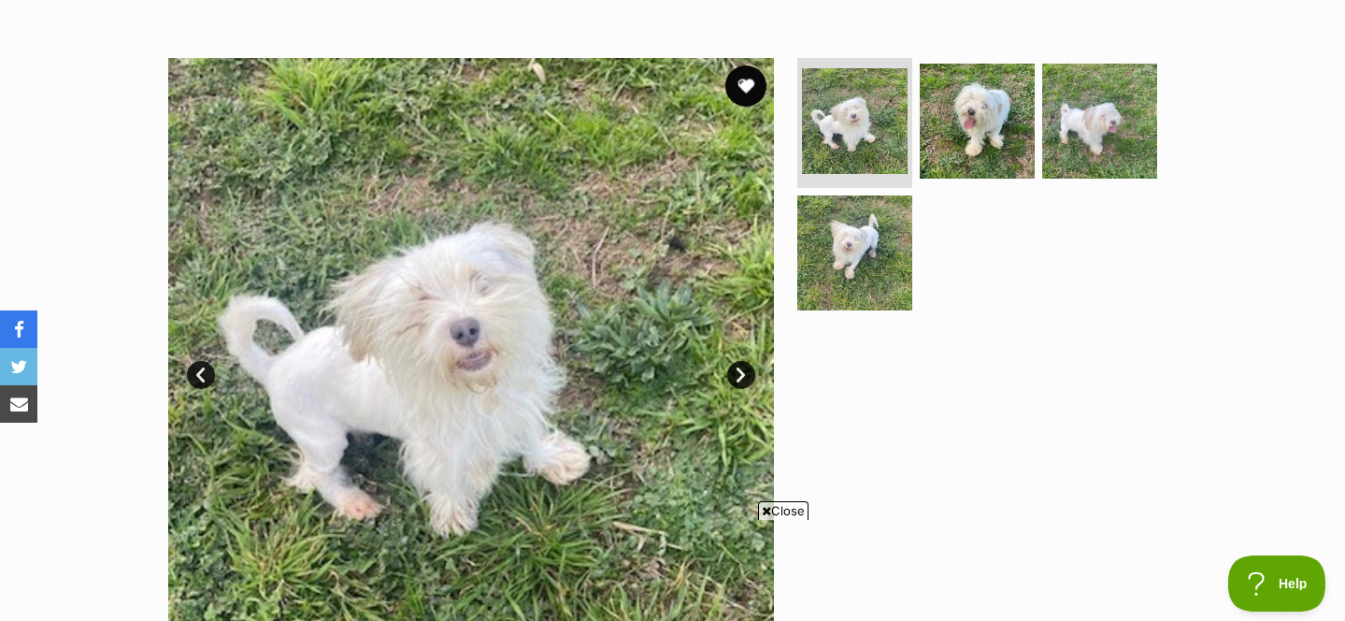
click at [736, 93] on button "favourite" at bounding box center [745, 85] width 41 height 41
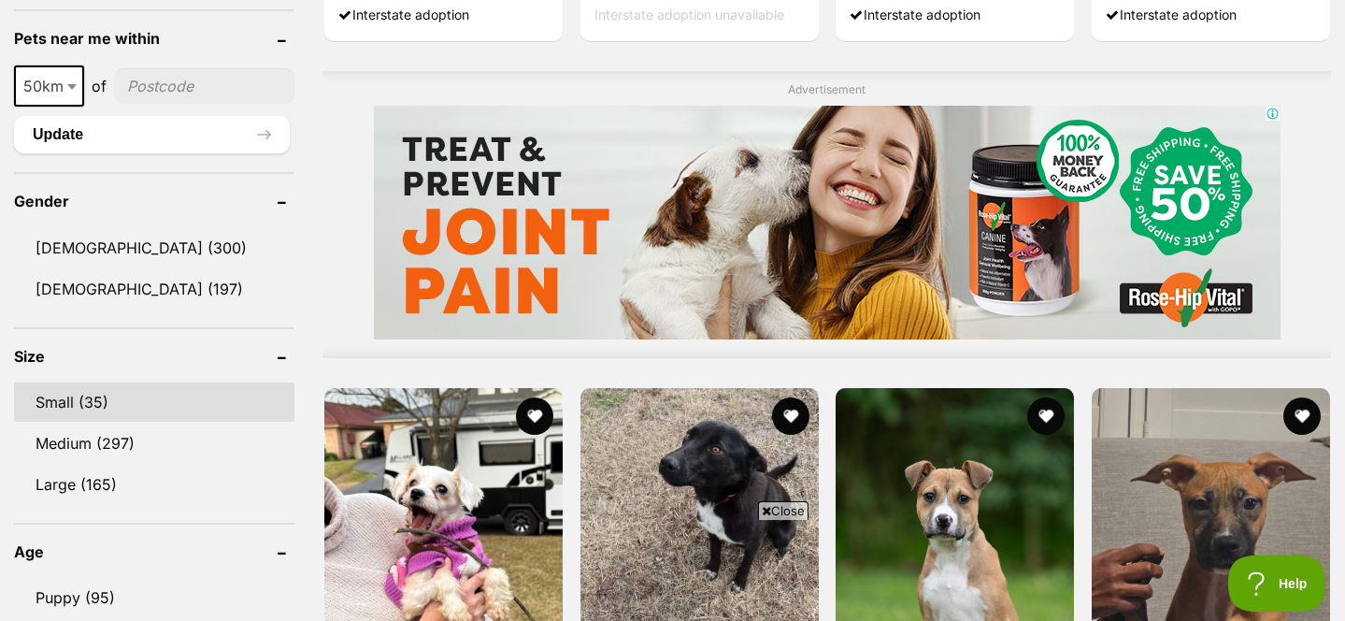
click at [88, 397] on link "Small (35)" at bounding box center [154, 401] width 280 height 39
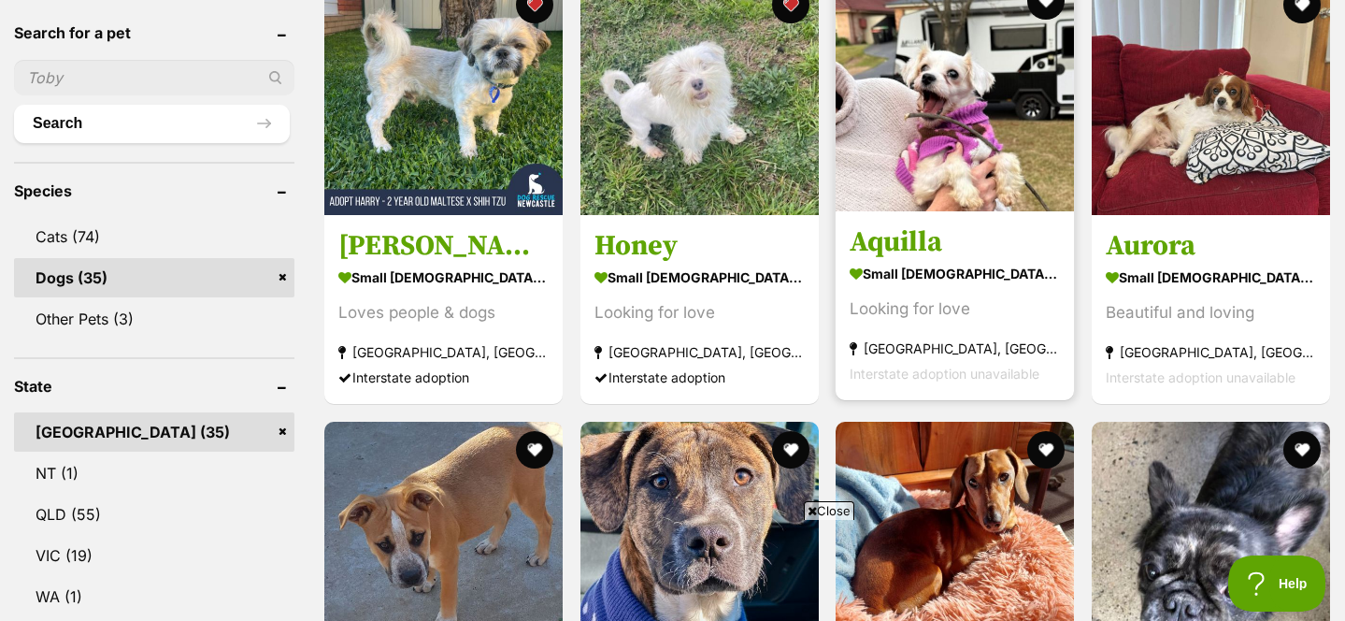
scroll to position [589, 0]
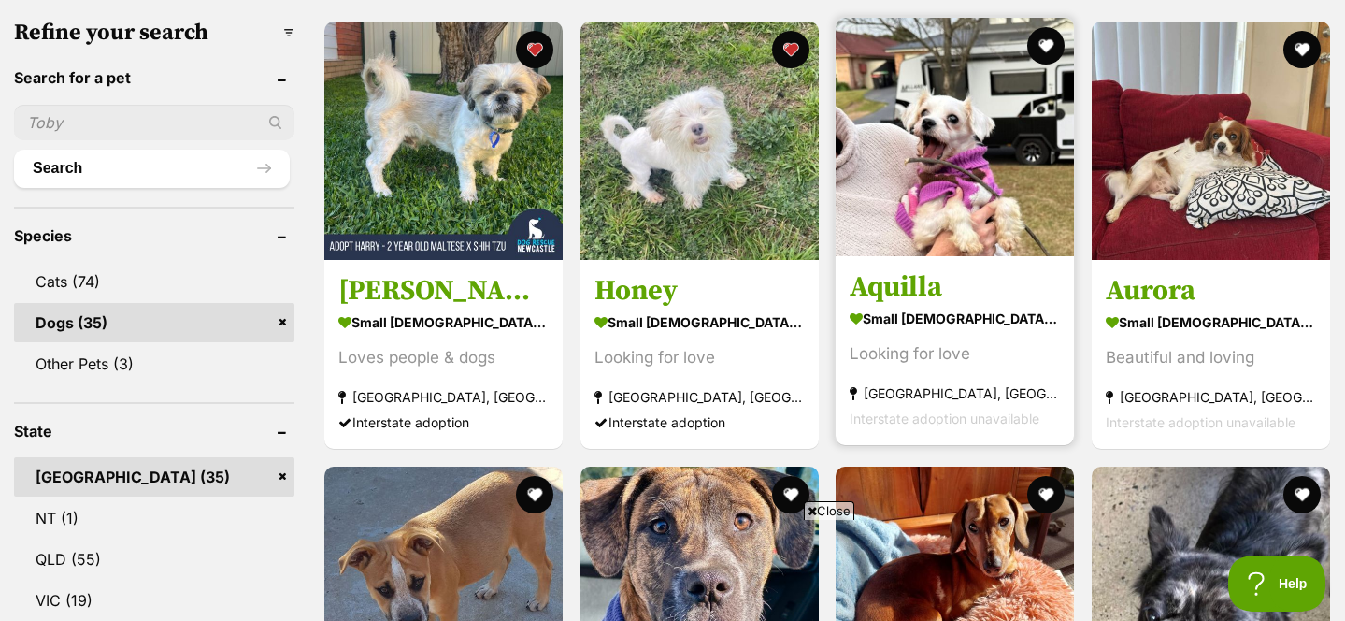
click at [942, 180] on img at bounding box center [955, 137] width 238 height 238
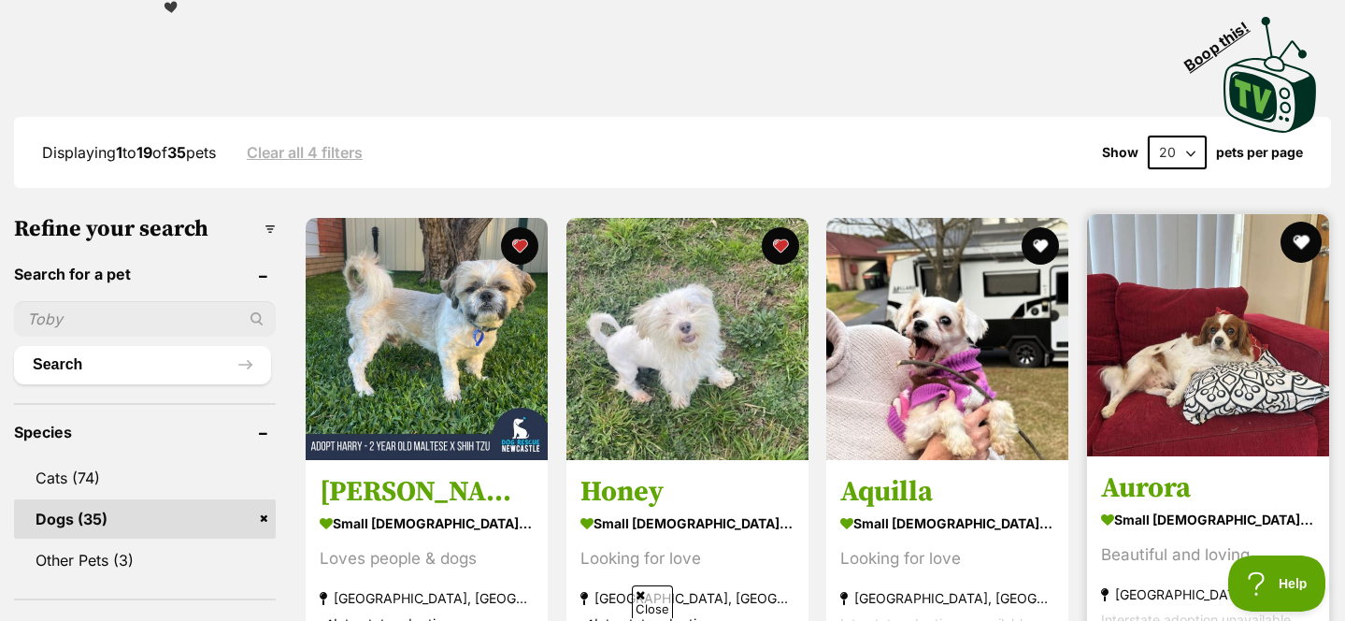
click at [1307, 245] on button "favourite" at bounding box center [1301, 242] width 41 height 41
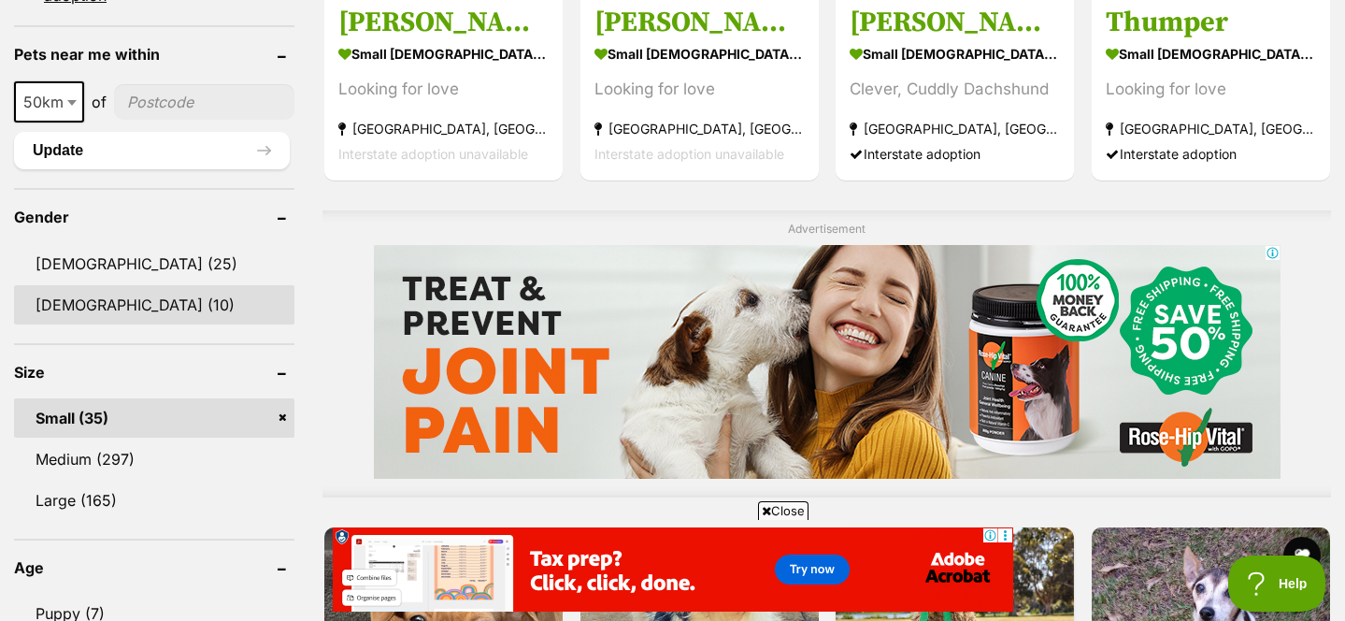
scroll to position [1415, 0]
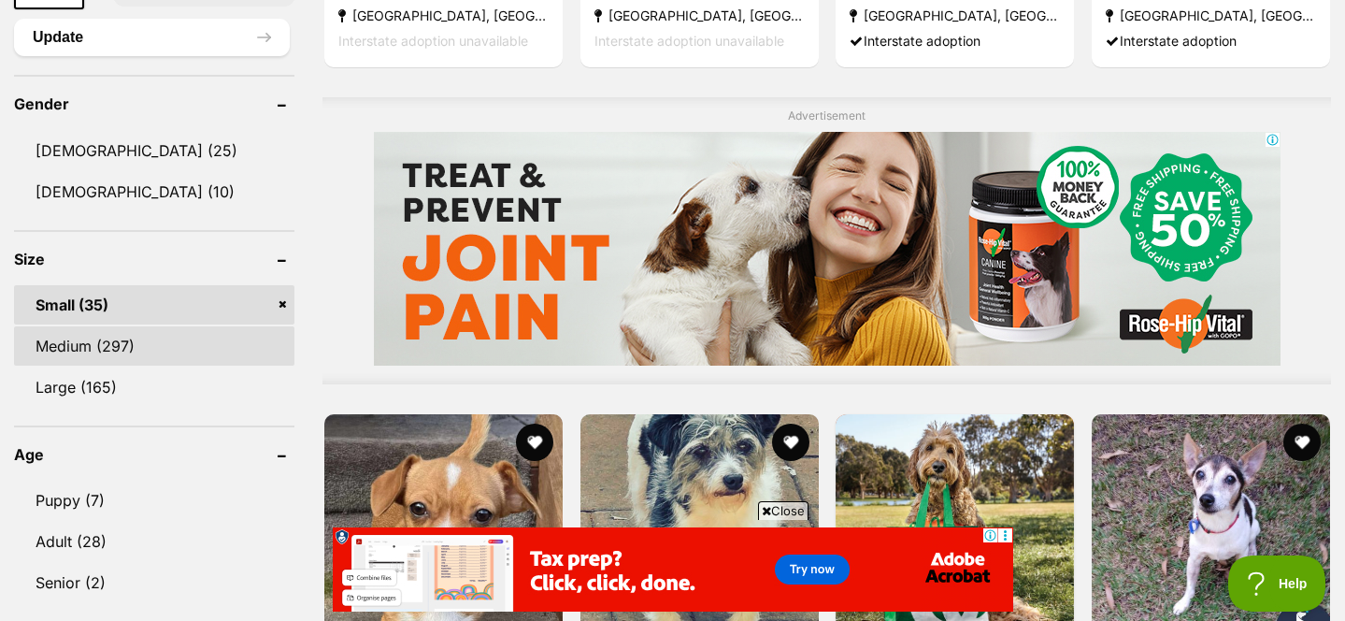
click at [82, 352] on link "Medium (297)" at bounding box center [154, 345] width 280 height 39
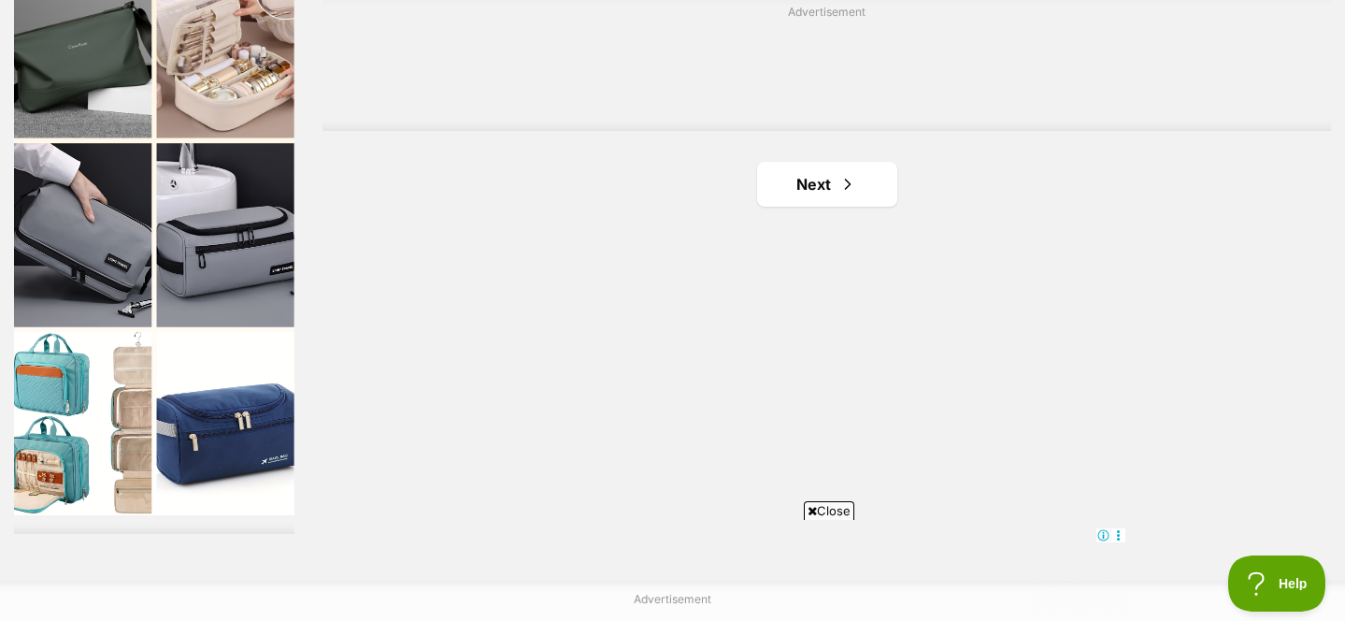
scroll to position [3444, 0]
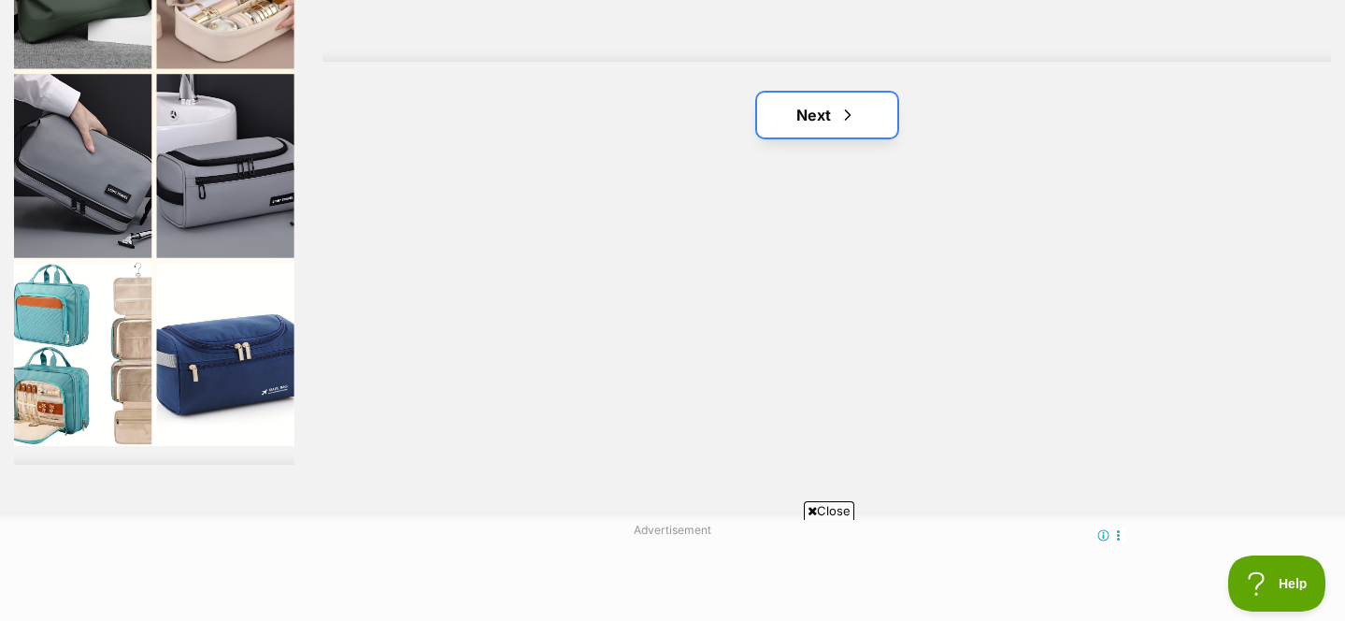
click at [843, 129] on link "Next" at bounding box center [827, 115] width 140 height 45
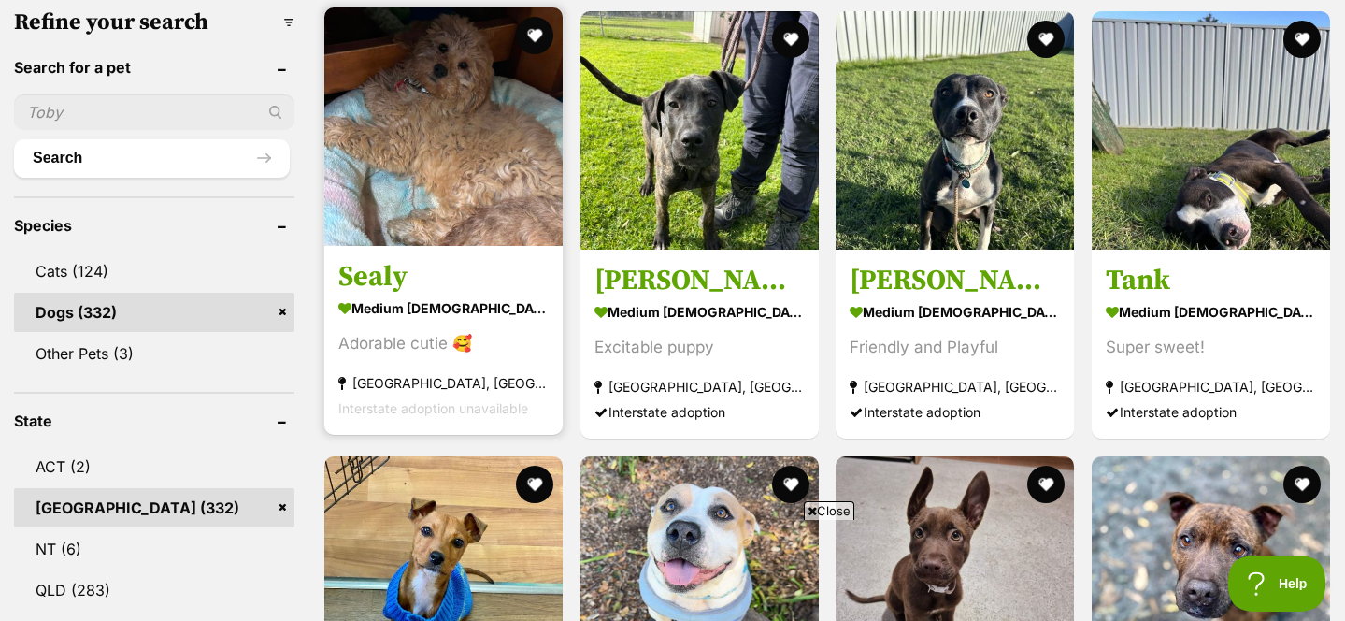
click at [437, 136] on img at bounding box center [443, 126] width 238 height 238
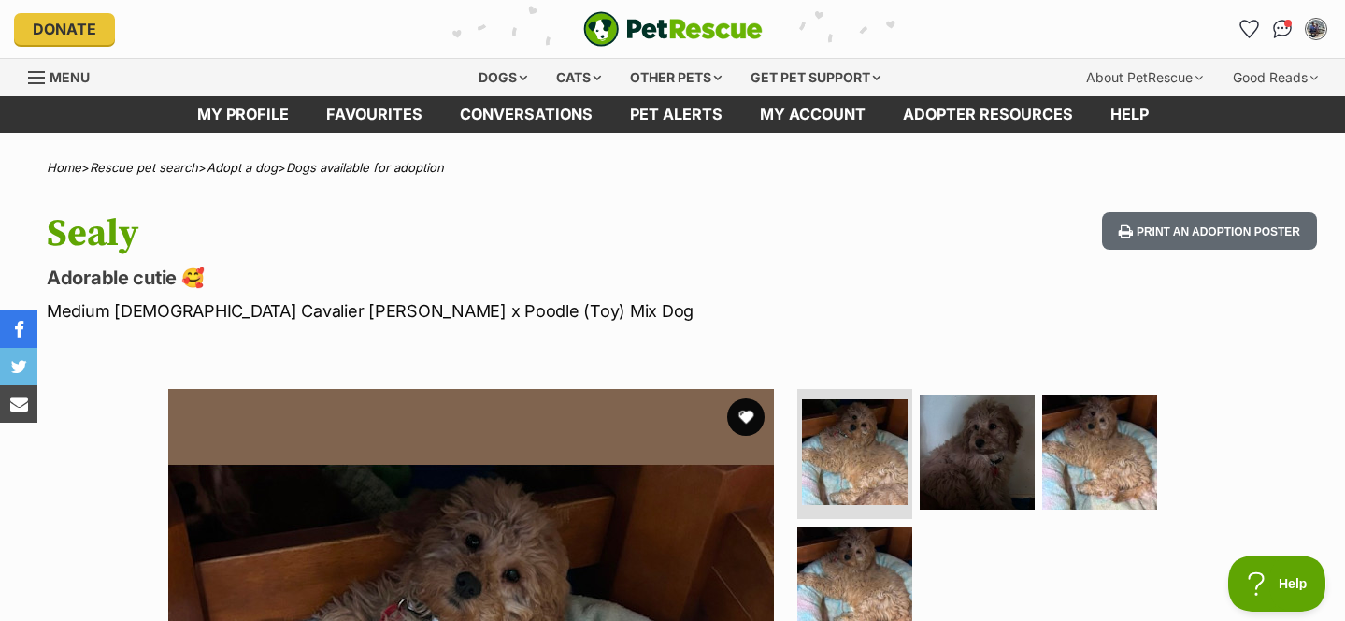
click at [1254, 44] on div "Donate PetRescue home My account Lianne Bissell Edit profile Log out Pet alerts…" at bounding box center [672, 29] width 1317 height 58
click at [1250, 17] on link "Favourites" at bounding box center [1249, 28] width 38 height 38
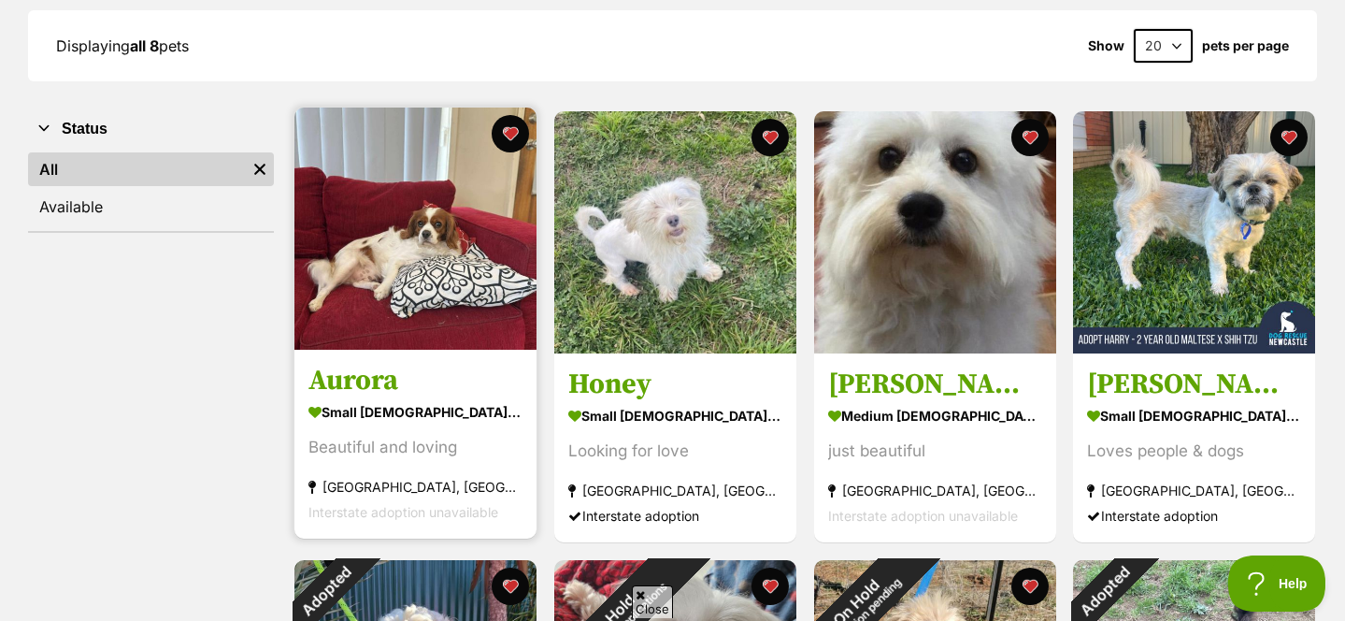
scroll to position [280, 0]
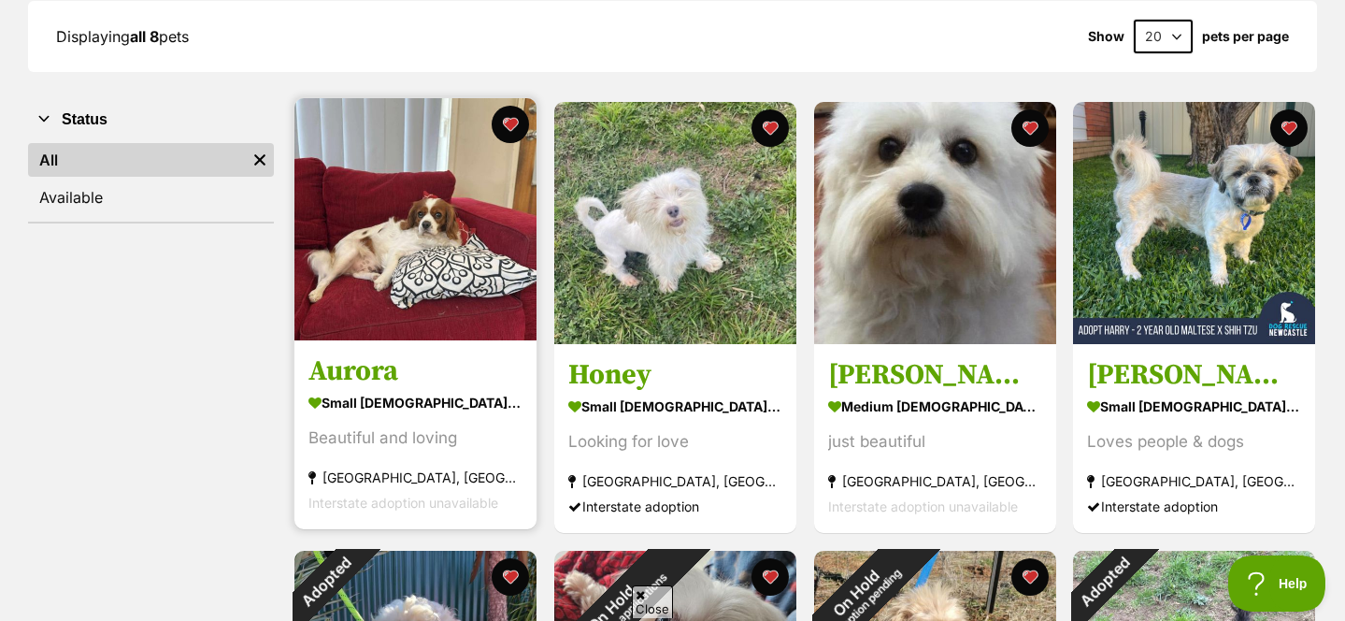
click at [386, 237] on img at bounding box center [415, 219] width 242 height 242
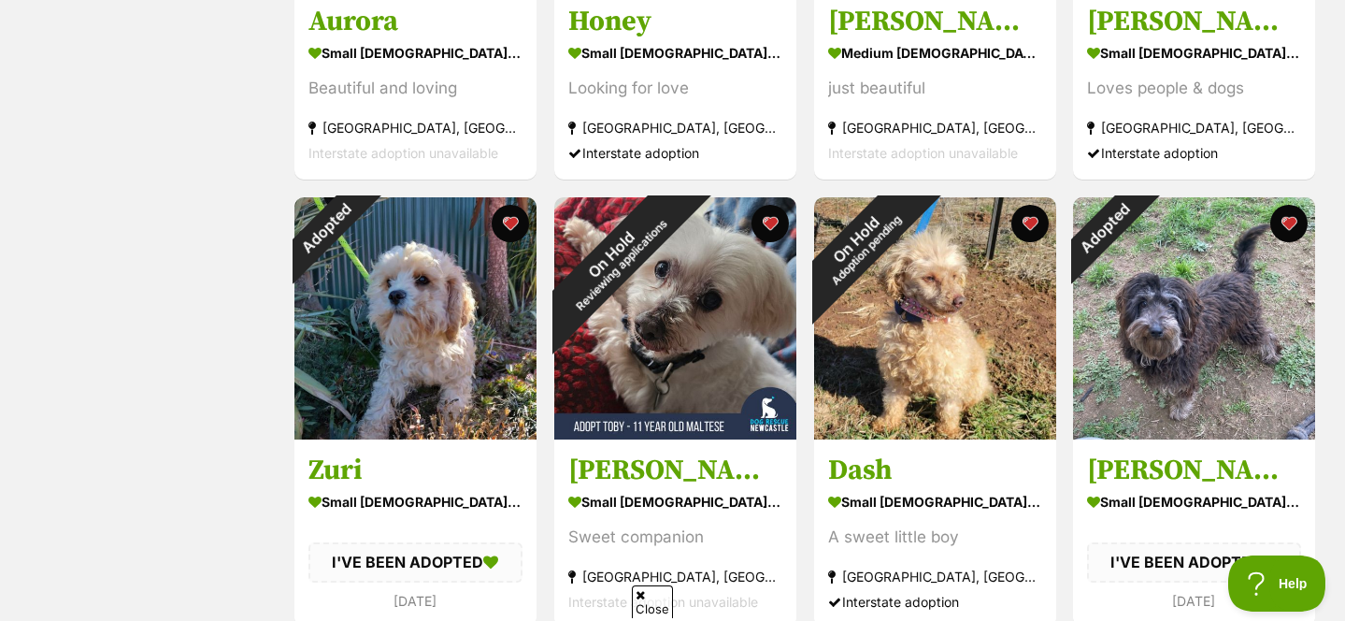
scroll to position [639, 0]
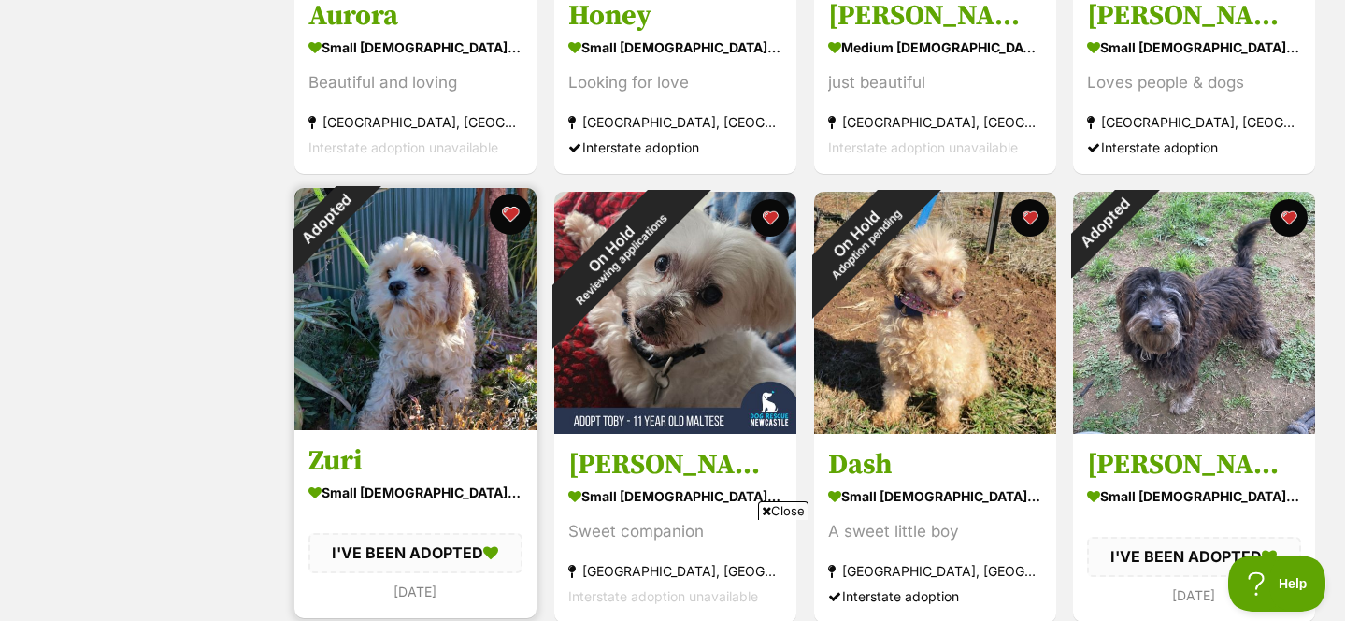
click at [514, 214] on button "favourite" at bounding box center [510, 214] width 41 height 41
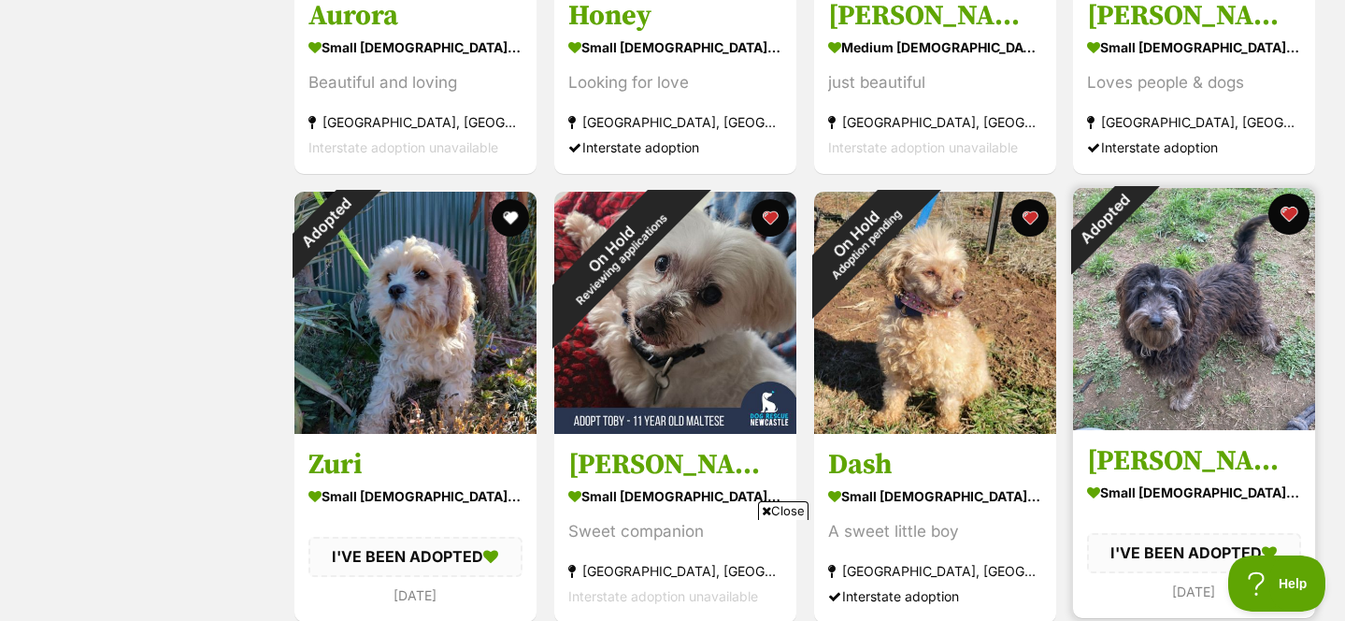
click at [1297, 208] on button "favourite" at bounding box center [1289, 214] width 41 height 41
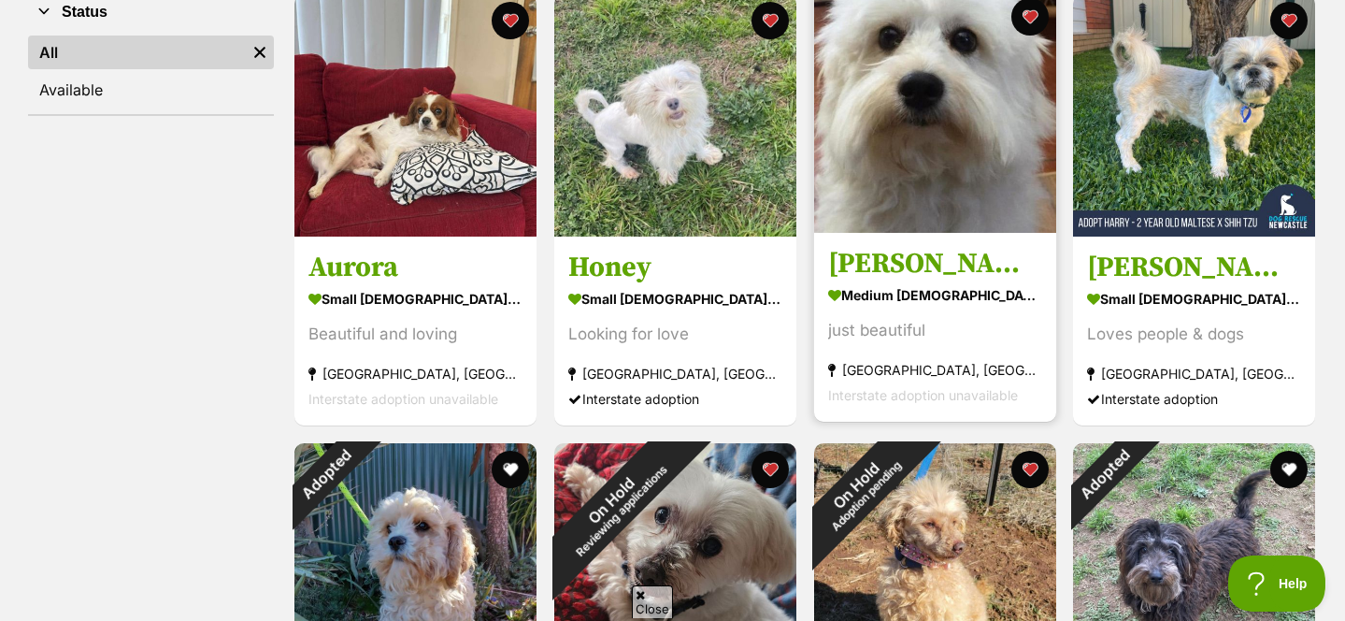
scroll to position [374, 0]
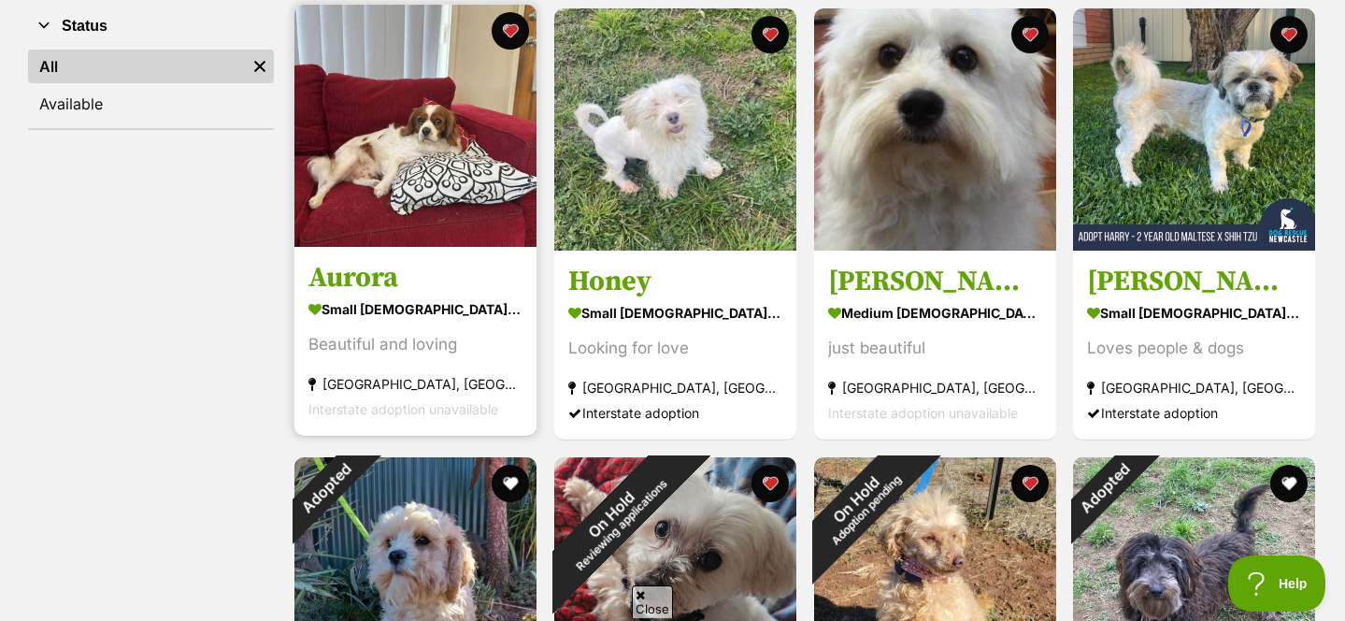
click at [458, 136] on img at bounding box center [415, 126] width 242 height 242
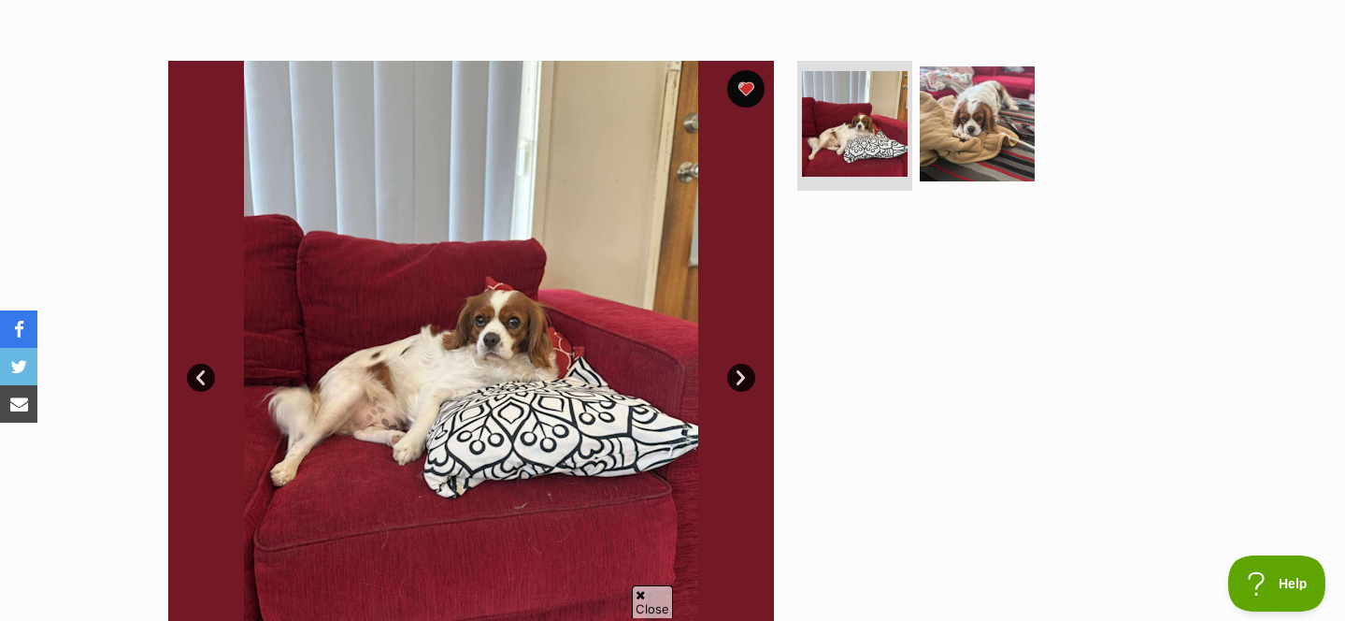
scroll to position [353, 0]
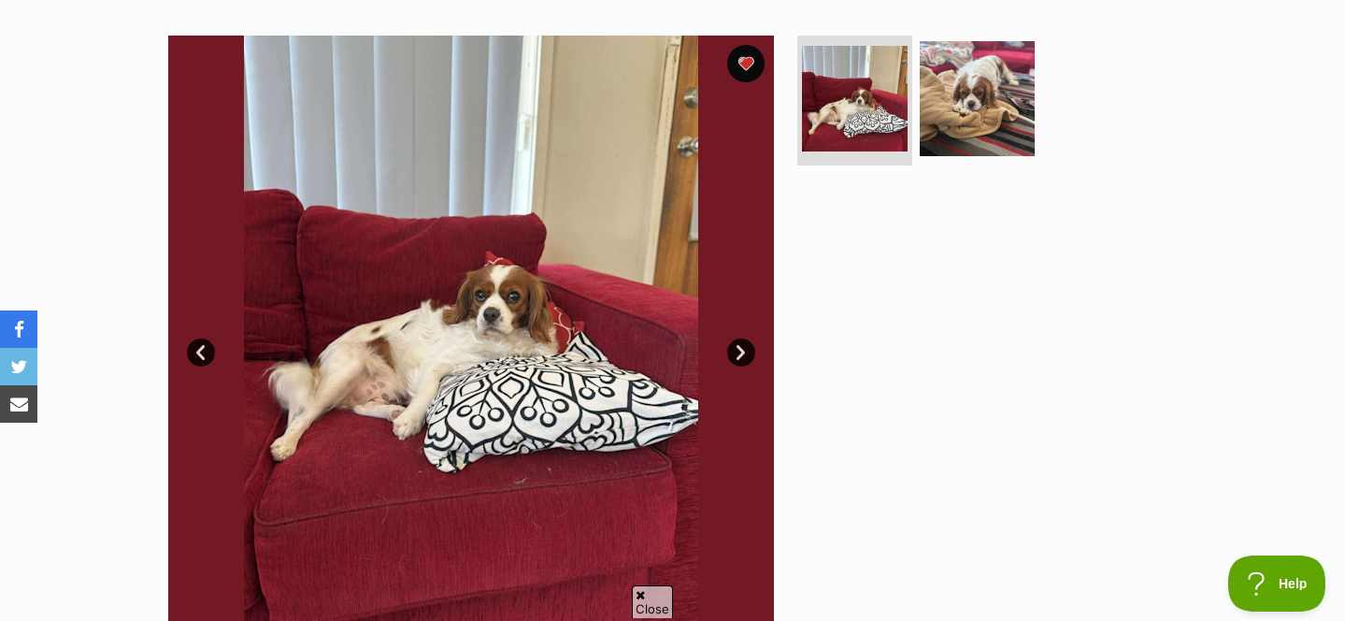
click at [748, 350] on link "Next" at bounding box center [741, 352] width 28 height 28
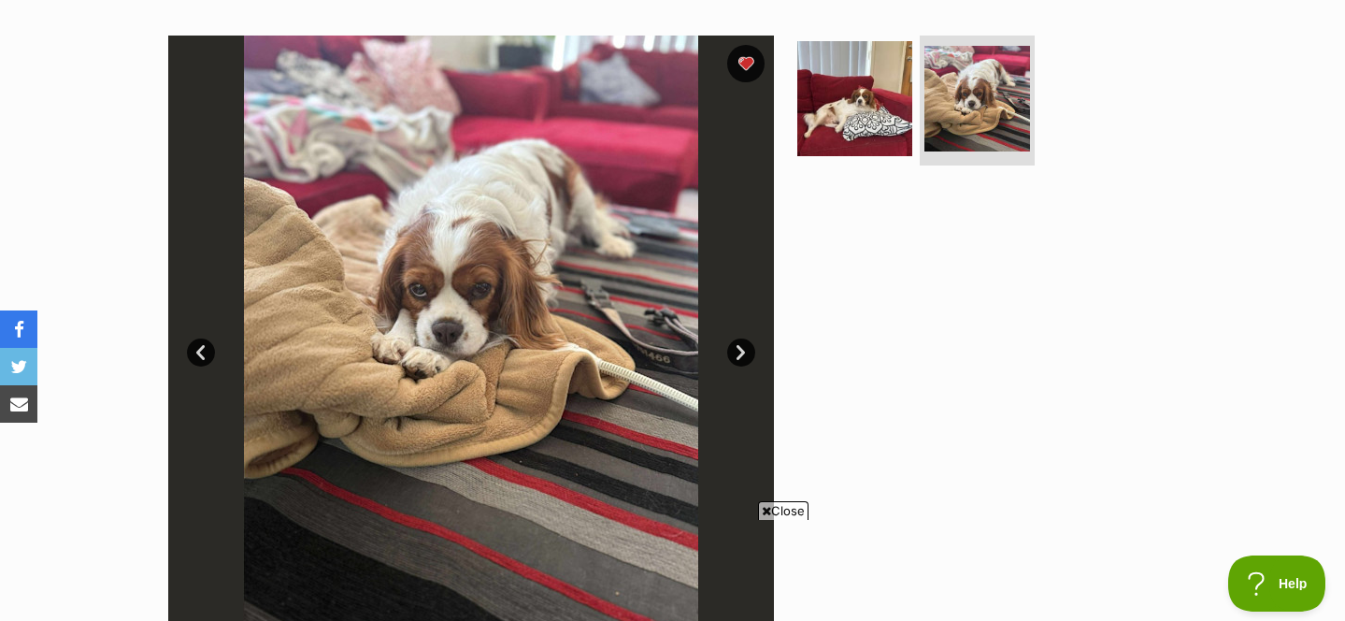
scroll to position [0, 0]
click at [748, 350] on link "Next" at bounding box center [741, 352] width 28 height 28
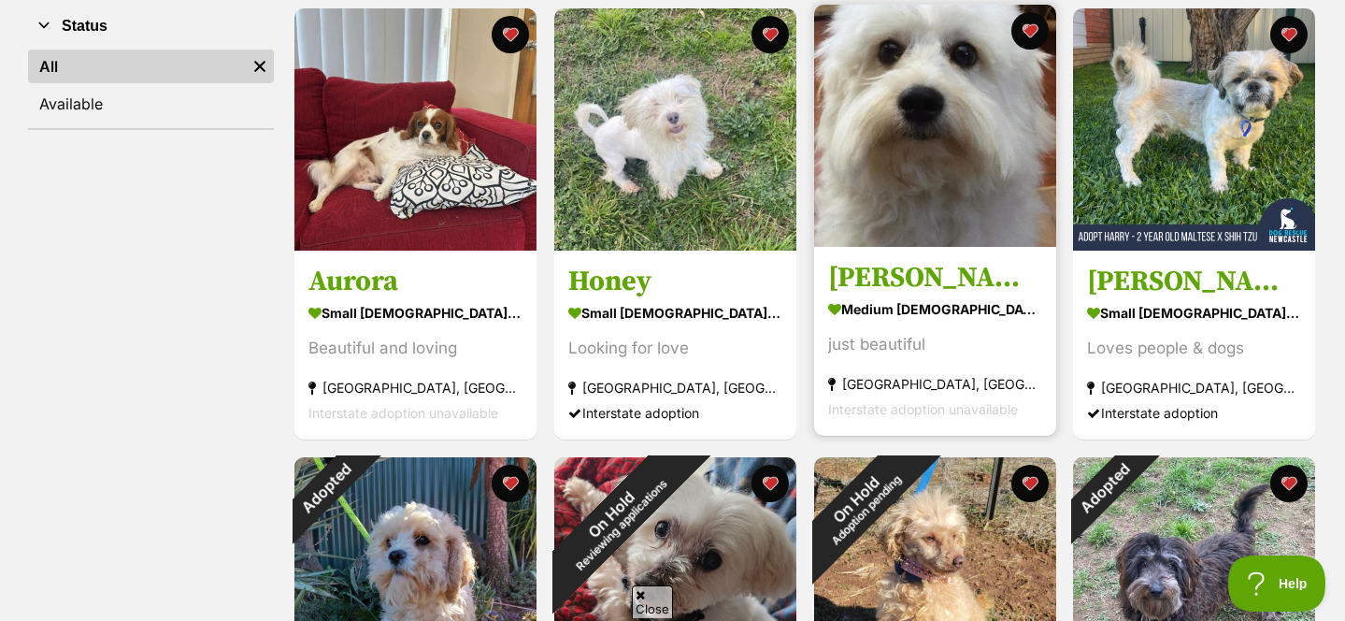
click at [932, 126] on img at bounding box center [935, 126] width 242 height 242
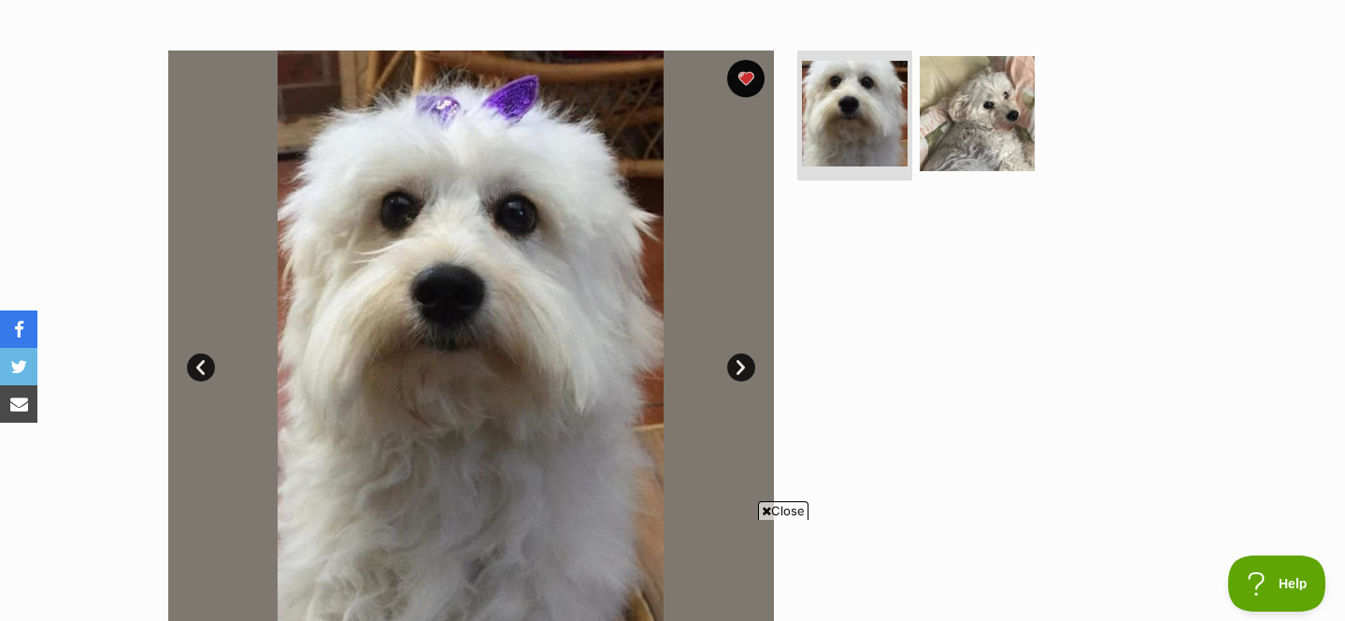
click at [744, 365] on link "Next" at bounding box center [741, 367] width 28 height 28
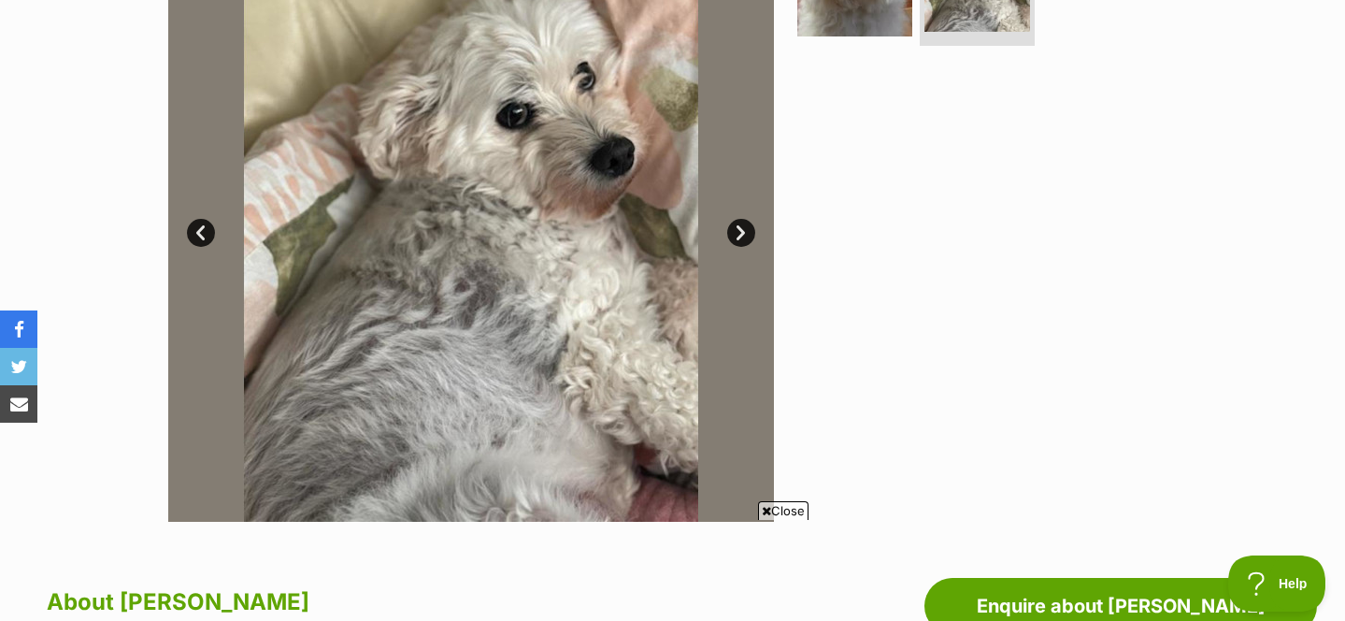
scroll to position [471, 0]
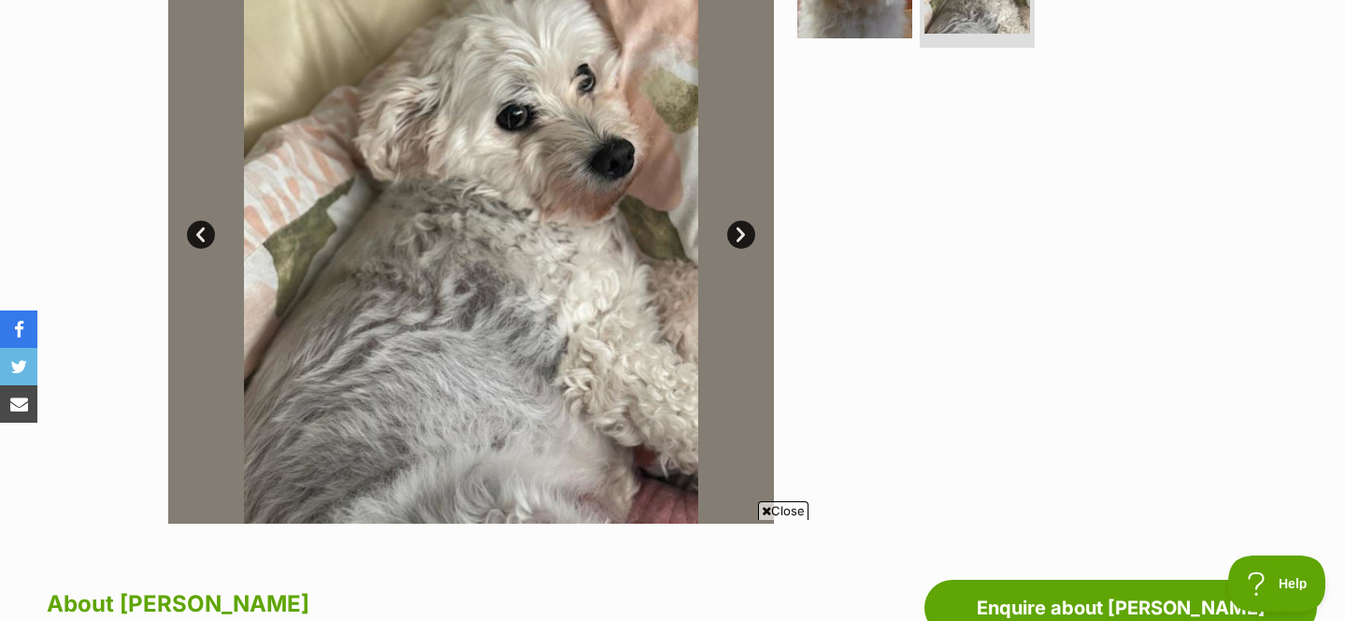
click at [204, 231] on link "Prev" at bounding box center [201, 235] width 28 height 28
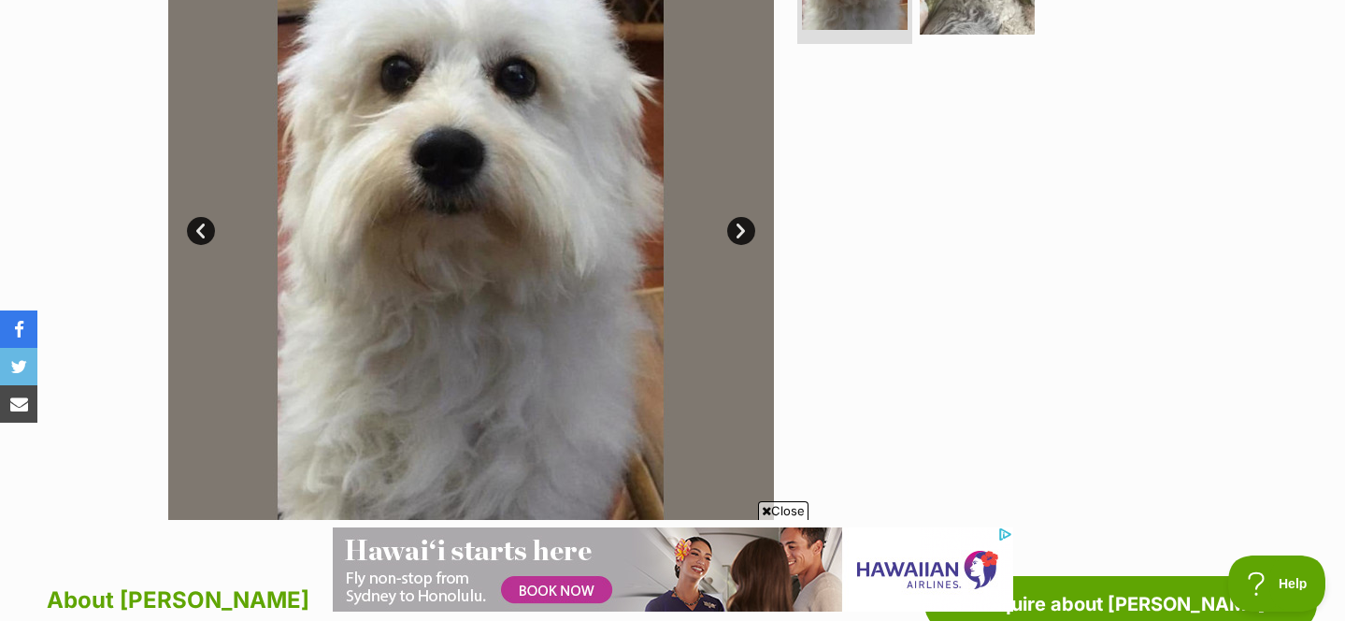
scroll to position [0, 0]
